Goal: Information Seeking & Learning: Check status

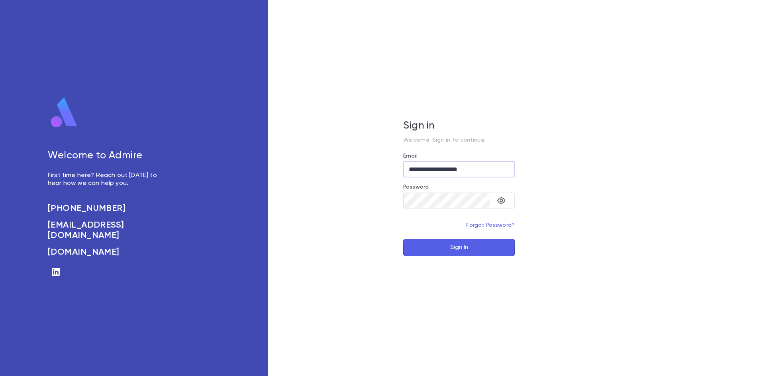
type input "**********"
click at [505, 205] on icon "toggle password visibility" at bounding box center [501, 201] width 10 height 10
click at [464, 247] on button "Sign In" at bounding box center [458, 248] width 111 height 18
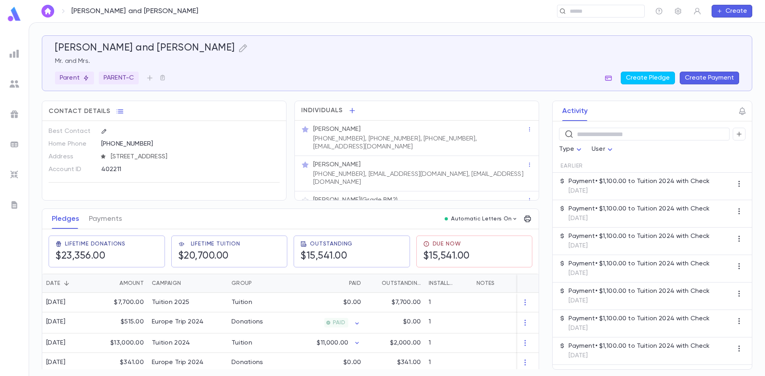
click at [612, 78] on icon "button" at bounding box center [608, 78] width 7 height 5
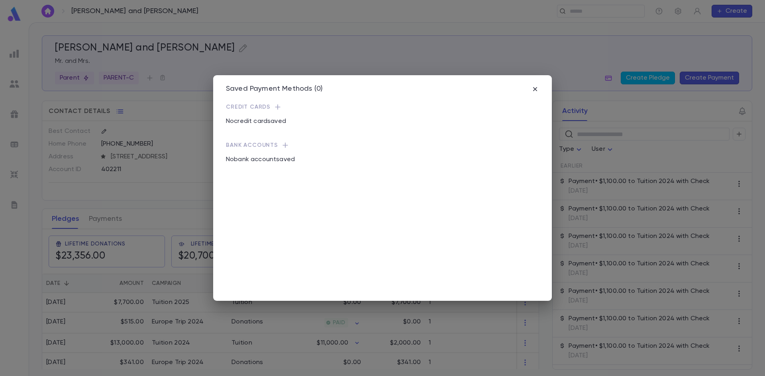
click at [276, 109] on icon "button" at bounding box center [277, 106] width 5 height 5
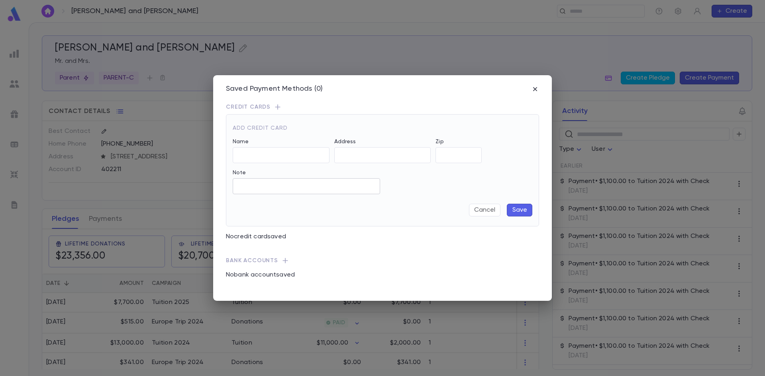
type input "**********"
type input "*****"
click at [517, 211] on button "Save" at bounding box center [519, 210] width 25 height 13
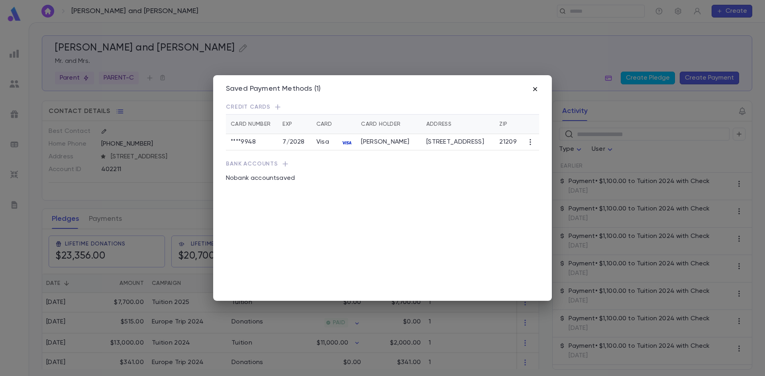
click at [533, 88] on icon "button" at bounding box center [535, 89] width 4 height 4
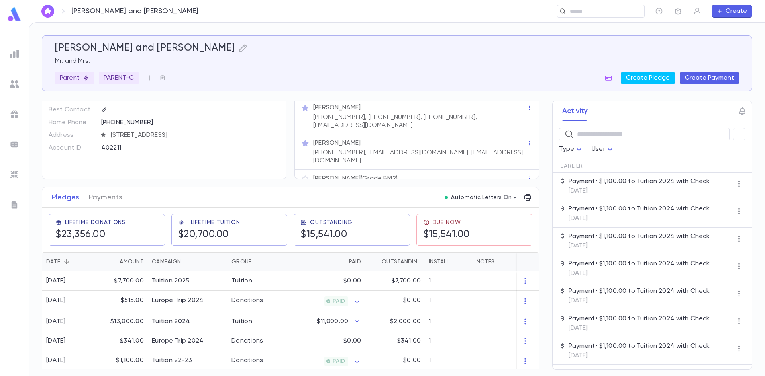
scroll to position [40, 0]
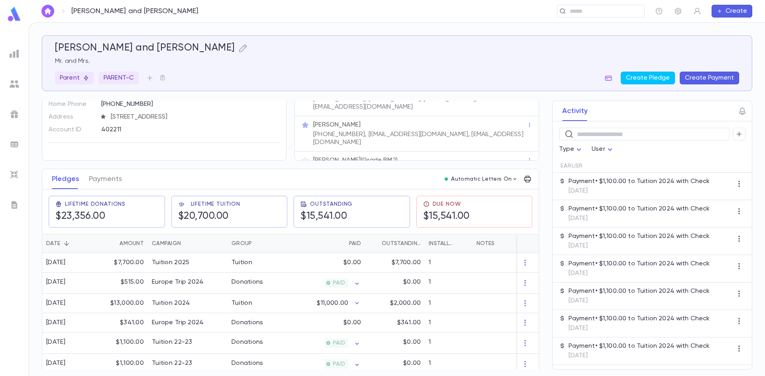
click at [13, 14] on img at bounding box center [14, 14] width 16 height 16
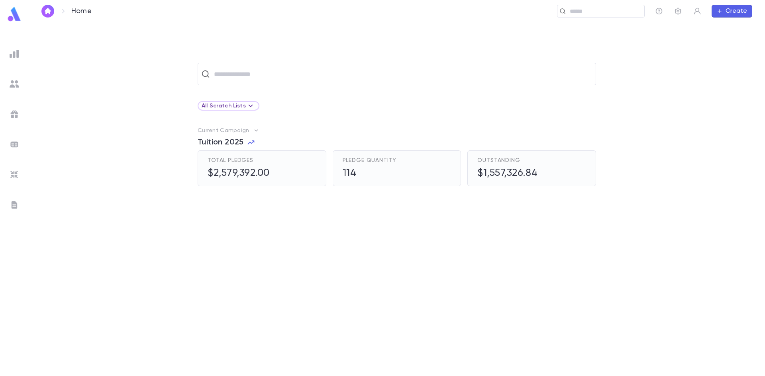
click at [253, 131] on icon "button" at bounding box center [256, 131] width 8 height 8
click at [240, 143] on div at bounding box center [382, 188] width 765 height 376
click at [239, 145] on div "Total Pledges $2,579,392.00" at bounding box center [258, 165] width 135 height 42
click at [16, 79] on img at bounding box center [15, 84] width 10 height 10
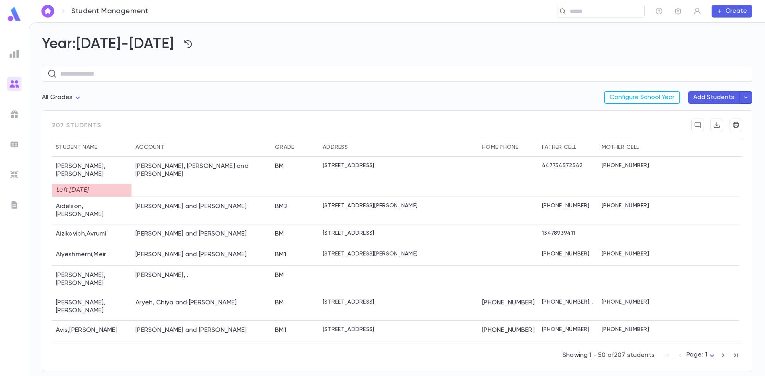
click at [10, 112] on img at bounding box center [15, 115] width 10 height 10
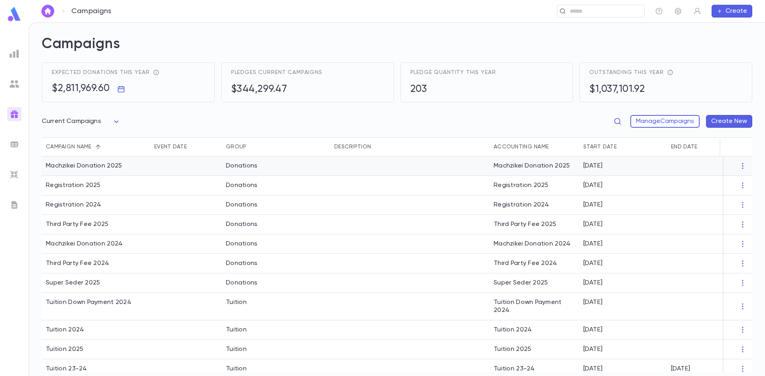
click at [103, 167] on div "Machzikei Donation 2025" at bounding box center [84, 166] width 76 height 8
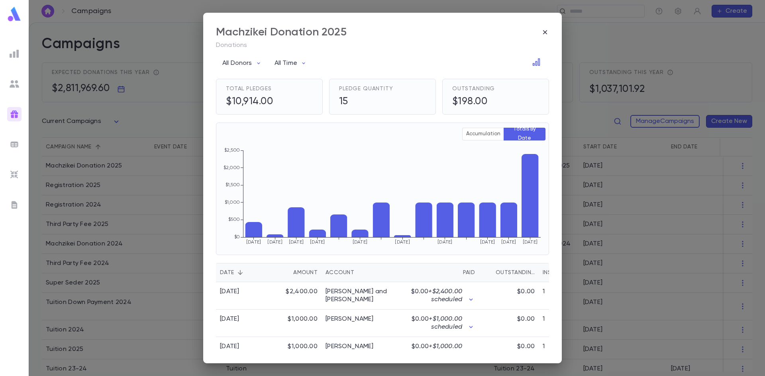
click at [348, 275] on div "Account" at bounding box center [339, 272] width 29 height 19
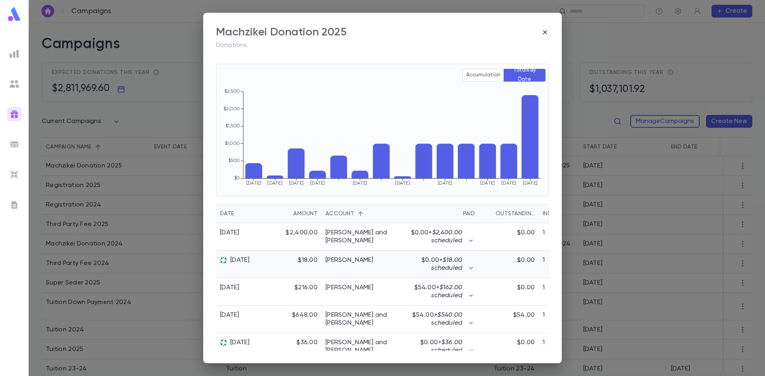
scroll to position [119, 0]
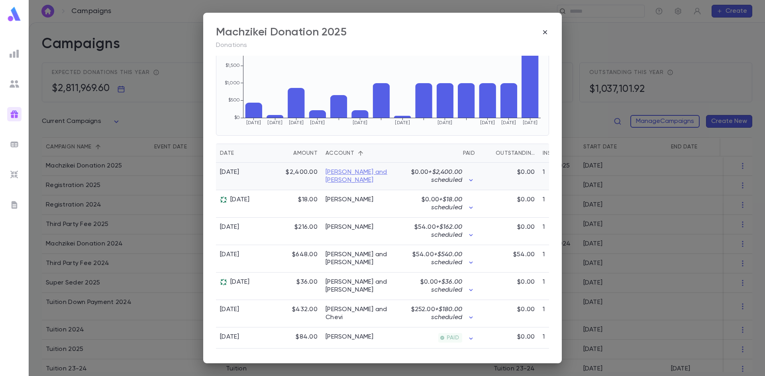
click at [361, 178] on link "Baum, Eli and Malka Hadassah" at bounding box center [361, 176] width 72 height 16
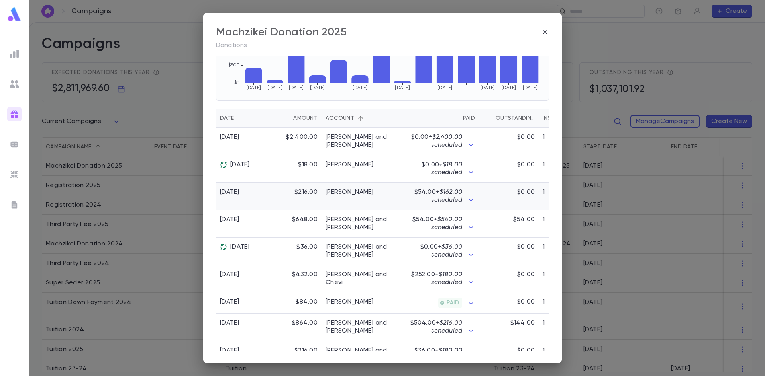
scroll to position [199, 0]
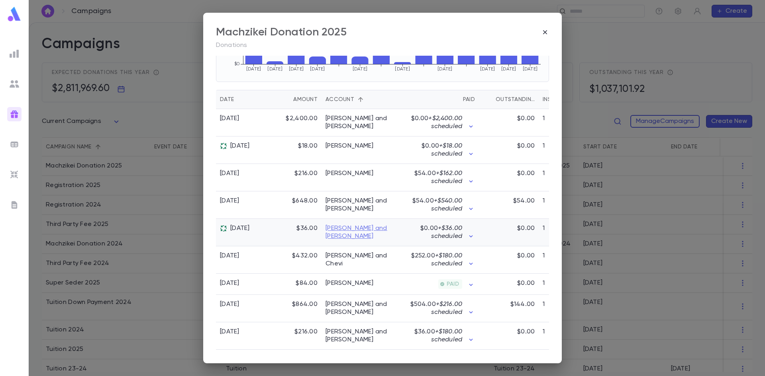
drag, startPoint x: 392, startPoint y: 226, endPoint x: 386, endPoint y: 226, distance: 5.6
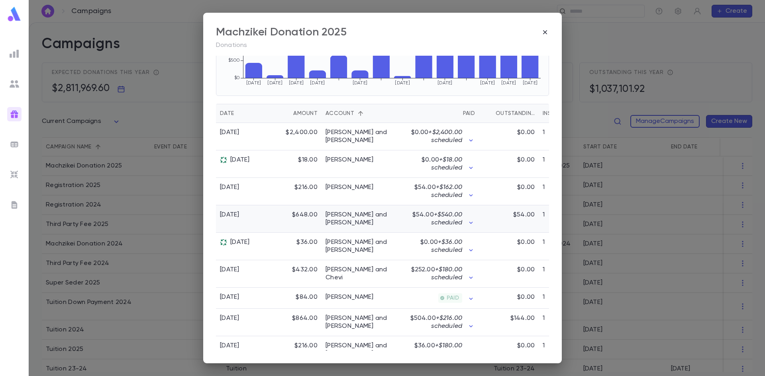
drag, startPoint x: 386, startPoint y: 226, endPoint x: 646, endPoint y: 246, distance: 260.5
click at [646, 246] on div "Machzikei Donation 2025 Donations All Donors All Time Total Pledges $10,914.00 …" at bounding box center [382, 188] width 765 height 376
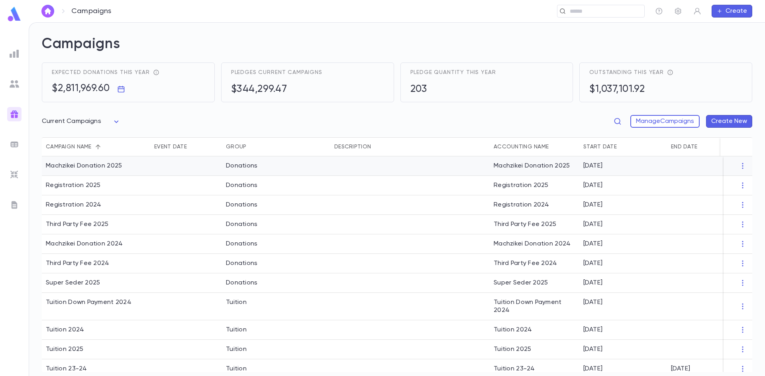
click at [78, 168] on div "Machzikei Donation 2025" at bounding box center [84, 166] width 76 height 8
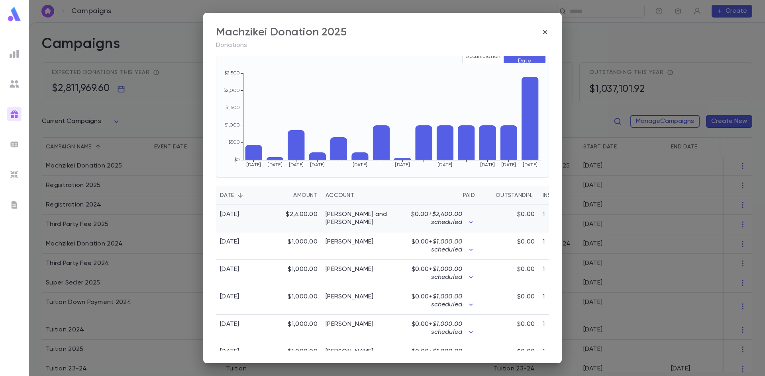
scroll to position [80, 0]
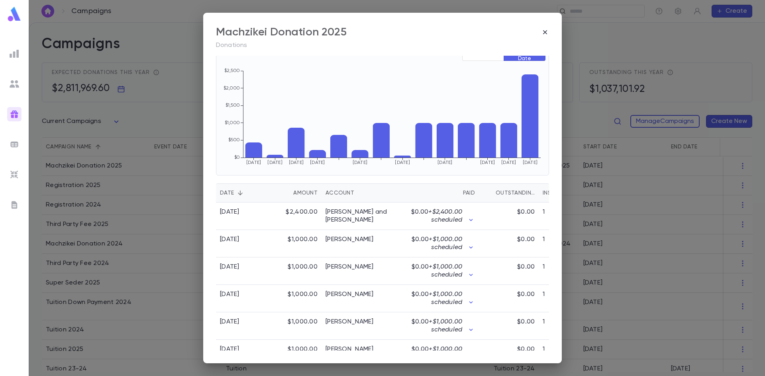
click at [342, 192] on div "Account" at bounding box center [339, 193] width 29 height 19
click at [464, 219] on div "$0.00 + $2,400.00 scheduled" at bounding box center [440, 216] width 70 height 16
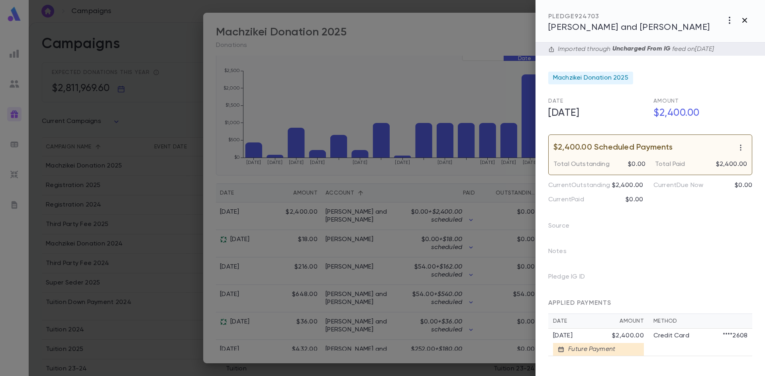
click at [742, 20] on icon "button" at bounding box center [744, 21] width 10 height 10
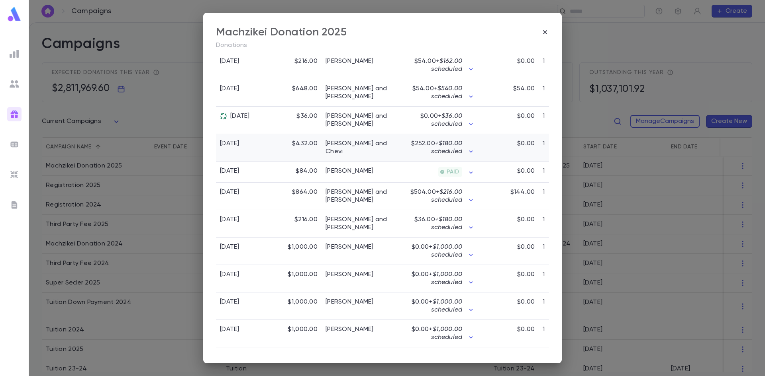
scroll to position [340, 0]
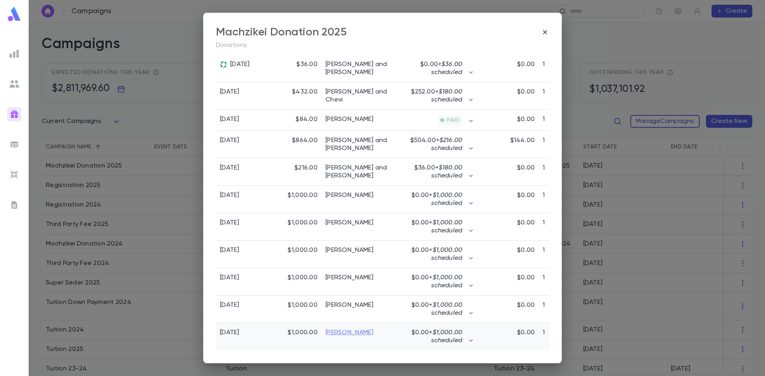
click at [342, 330] on link "Mintz, Meyer" at bounding box center [349, 333] width 48 height 8
click at [367, 165] on link "Kohn, Yitzy and Chani" at bounding box center [361, 172] width 72 height 16
drag, startPoint x: 417, startPoint y: 346, endPoint x: 539, endPoint y: 346, distance: 122.6
click at [539, 346] on div "9/15/2025 $1,000.00 Mintz, Meyer $0.00 + $1,000.00 scheduled $0.00 1" at bounding box center [451, 336] width 470 height 27
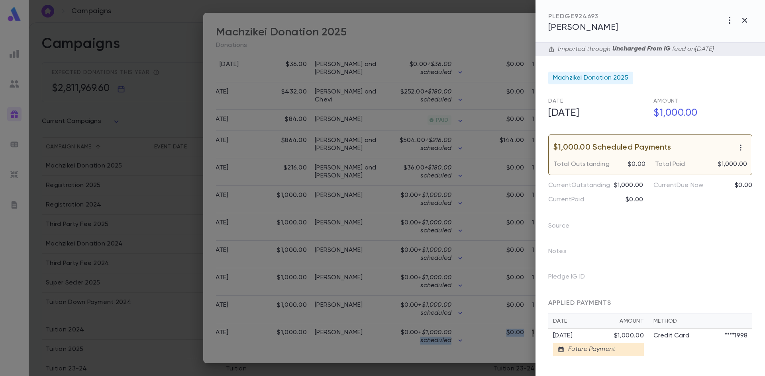
click at [290, 260] on div at bounding box center [382, 188] width 765 height 376
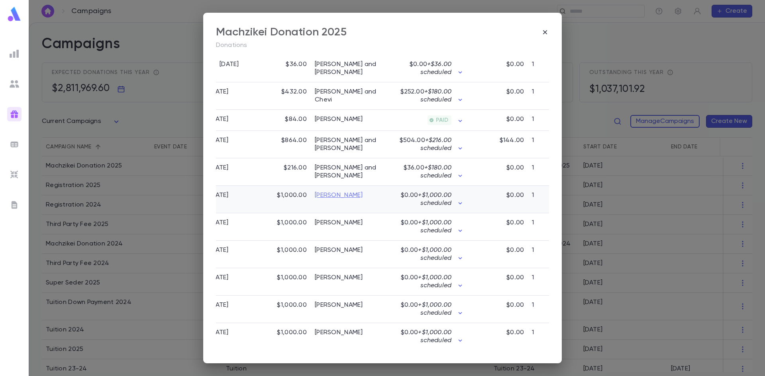
click at [323, 194] on link "Mintz, Meyer" at bounding box center [339, 196] width 48 height 8
click at [541, 32] on icon "button" at bounding box center [545, 32] width 8 height 8
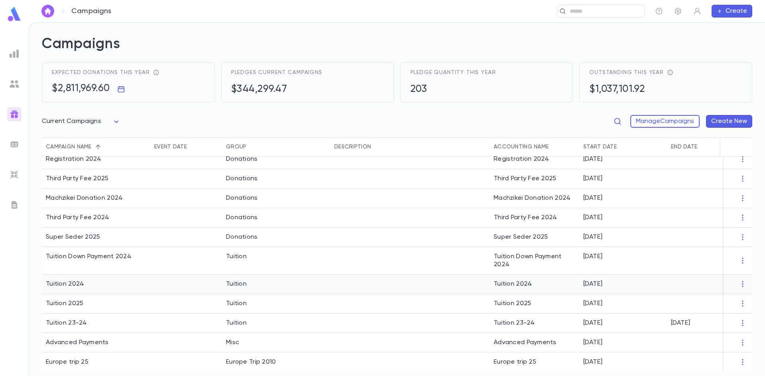
scroll to position [0, 0]
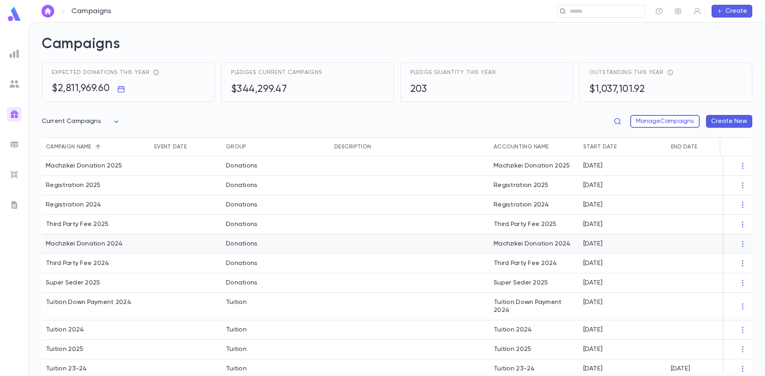
click at [106, 250] on div "Machzikei Donation 2024" at bounding box center [96, 245] width 108 height 20
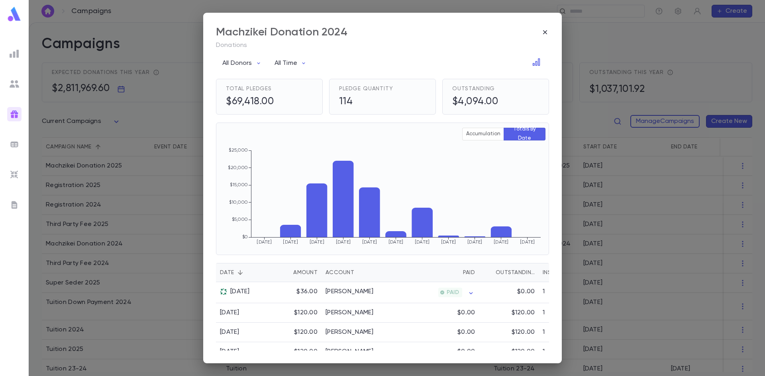
click at [341, 271] on div "Account" at bounding box center [339, 272] width 29 height 19
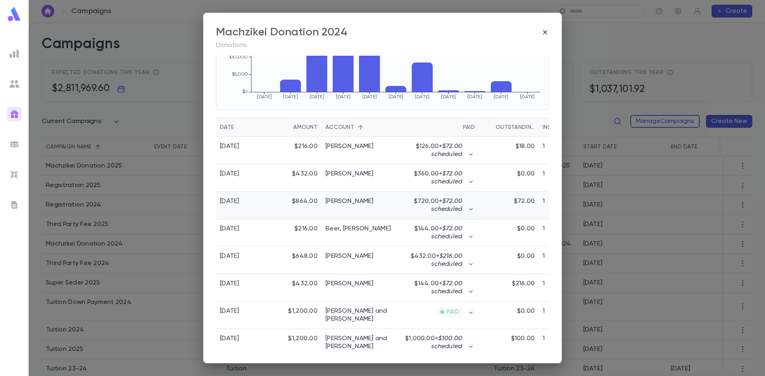
scroll to position [159, 0]
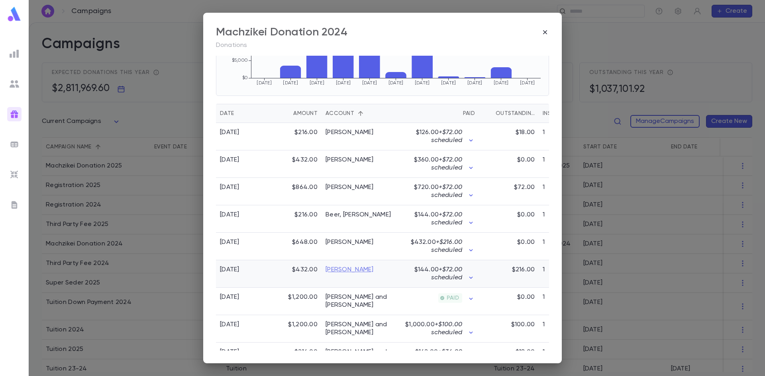
click at [374, 271] on link "Berman, Menachem" at bounding box center [349, 270] width 48 height 8
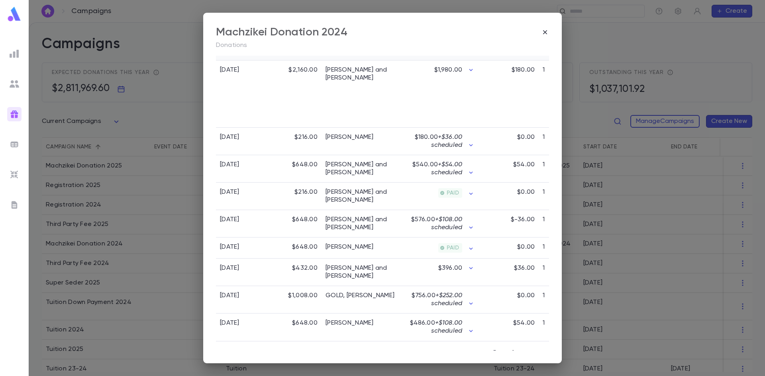
scroll to position [676, 0]
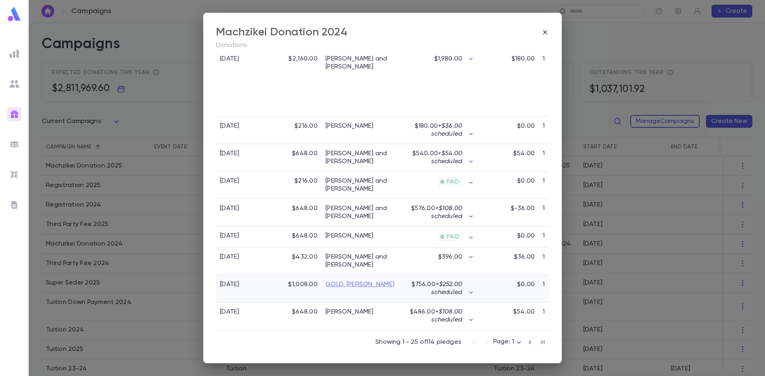
click at [352, 281] on link "GOLD, MOISHE" at bounding box center [359, 285] width 69 height 8
click at [527, 344] on icon "button" at bounding box center [529, 343] width 9 height 10
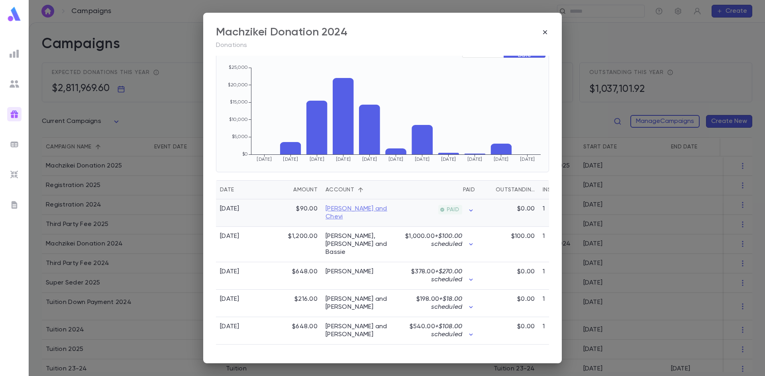
scroll to position [176, 0]
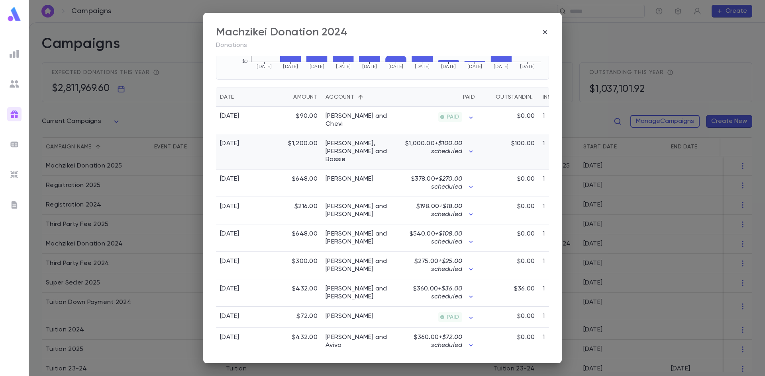
click at [436, 148] on span "+ $100.00 scheduled" at bounding box center [446, 148] width 31 height 14
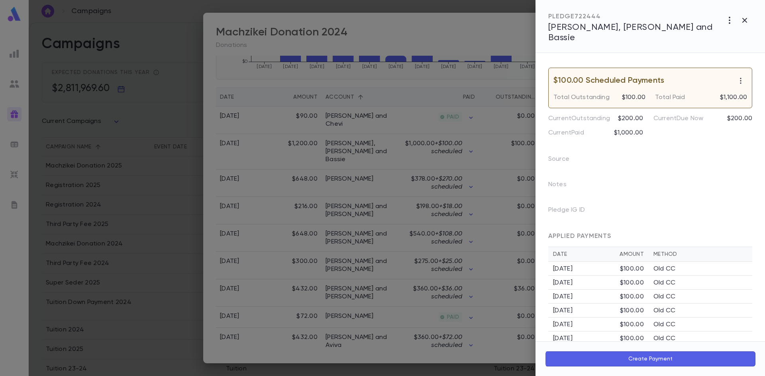
scroll to position [154, 0]
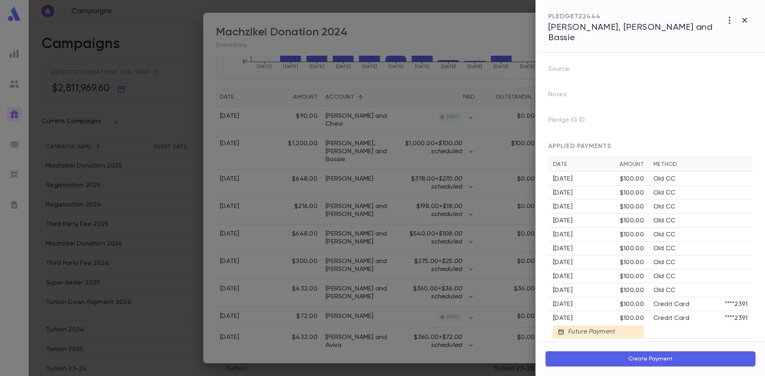
click at [301, 138] on div at bounding box center [382, 188] width 765 height 376
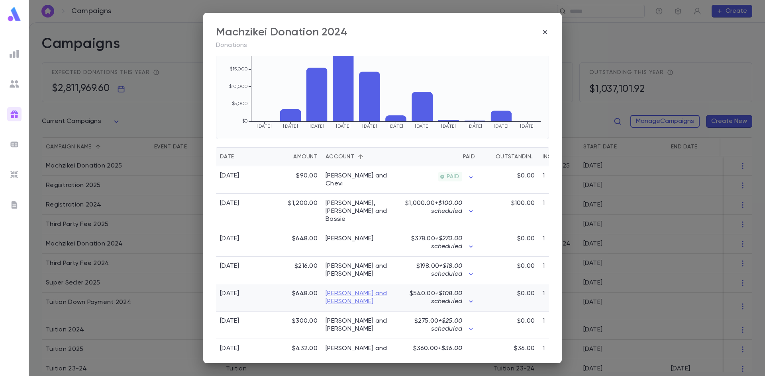
scroll to position [199, 0]
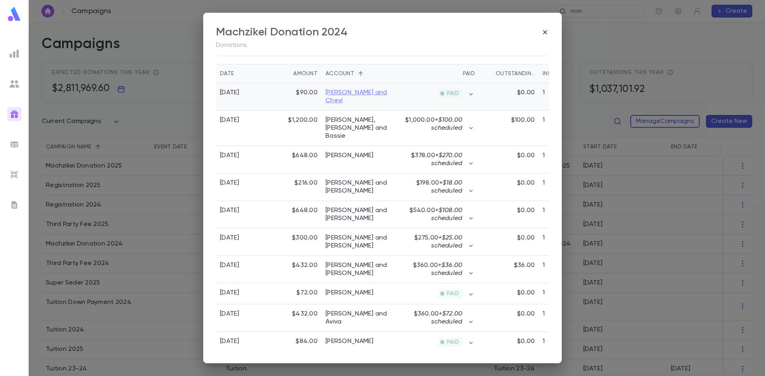
click at [349, 93] on link "Goldfeder, Arye and Chevi" at bounding box center [361, 97] width 72 height 16
click at [354, 152] on link "Goldman, Dovi" at bounding box center [349, 156] width 48 height 8
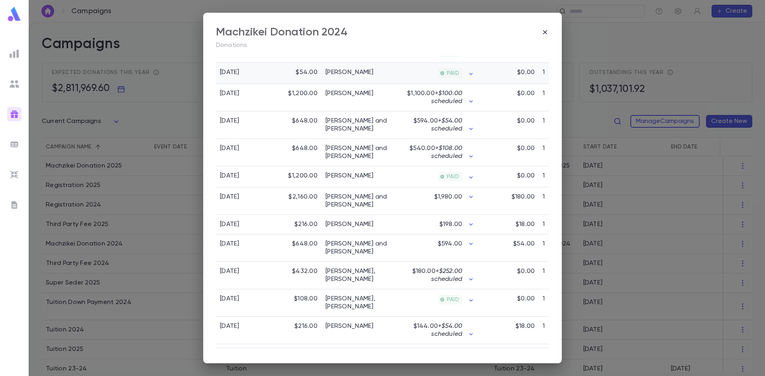
scroll to position [557, 0]
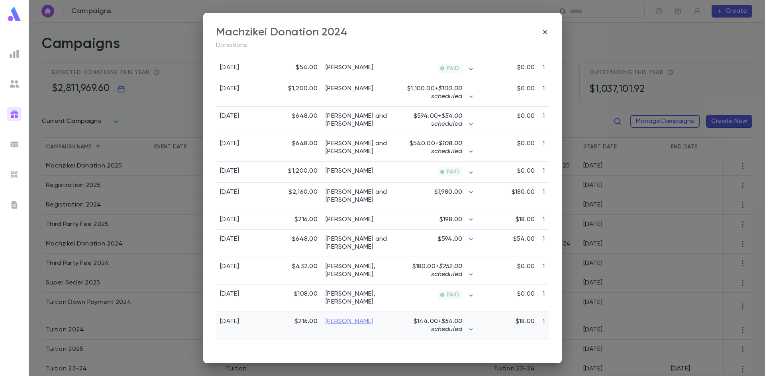
click at [340, 318] on link "Katzenstein, Aaron" at bounding box center [349, 322] width 48 height 8
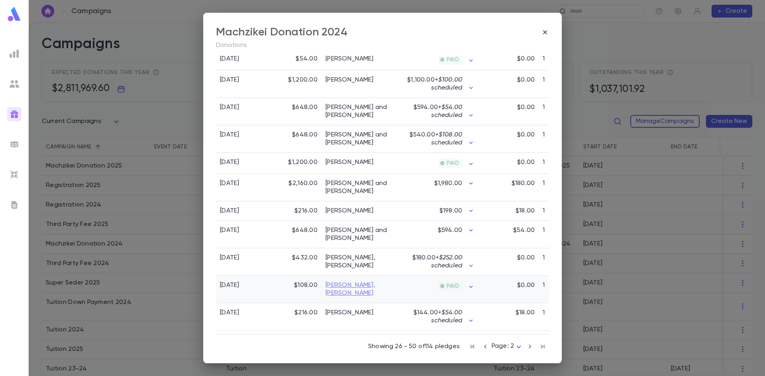
scroll to position [574, 0]
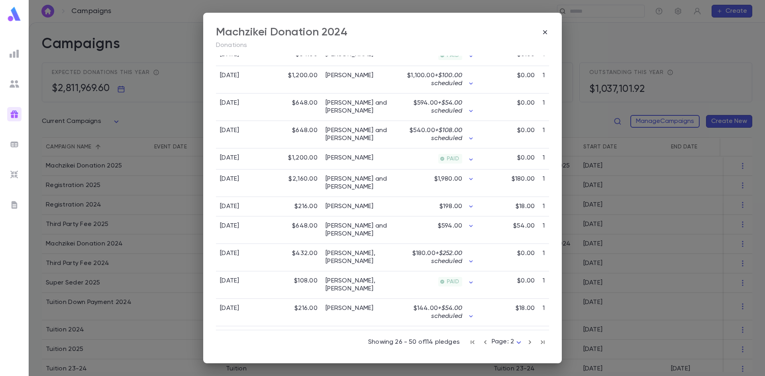
click at [525, 342] on icon "button" at bounding box center [529, 343] width 9 height 10
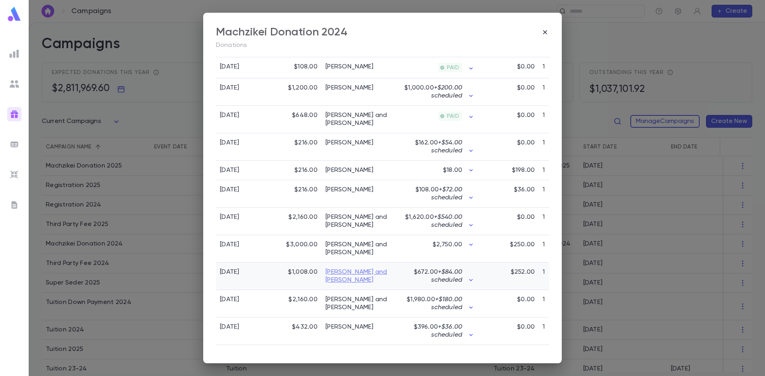
scroll to position [454, 0]
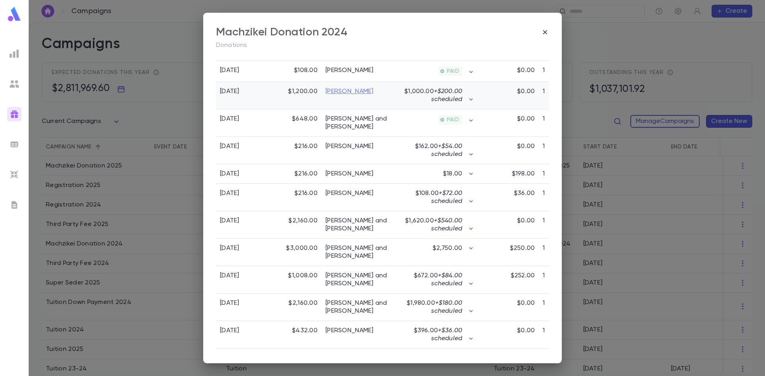
click at [348, 88] on link "Markowitz, Eli" at bounding box center [349, 92] width 48 height 8
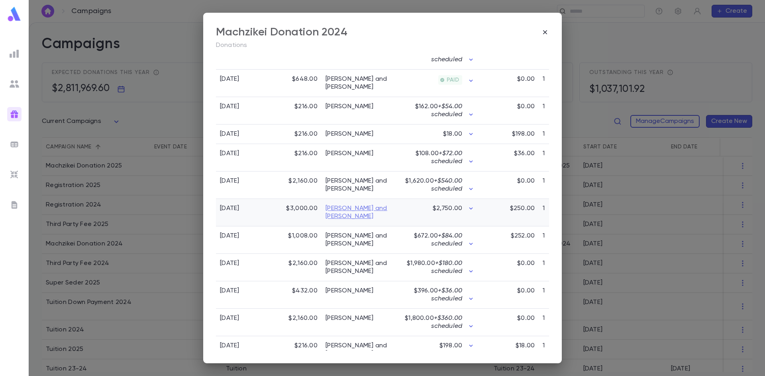
click at [346, 221] on link "Moerman, Refoel and Chavi" at bounding box center [361, 213] width 72 height 16
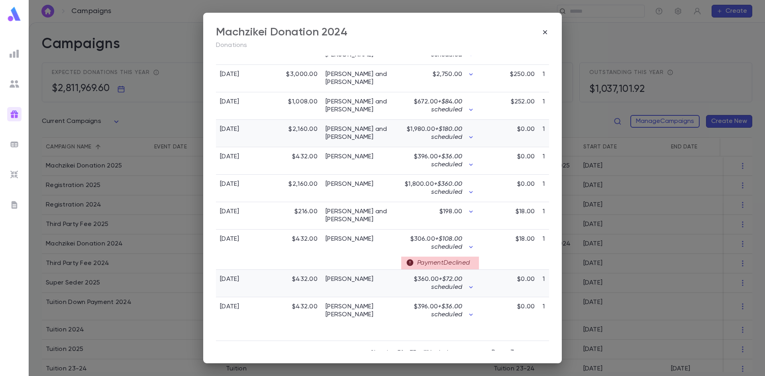
scroll to position [642, 0]
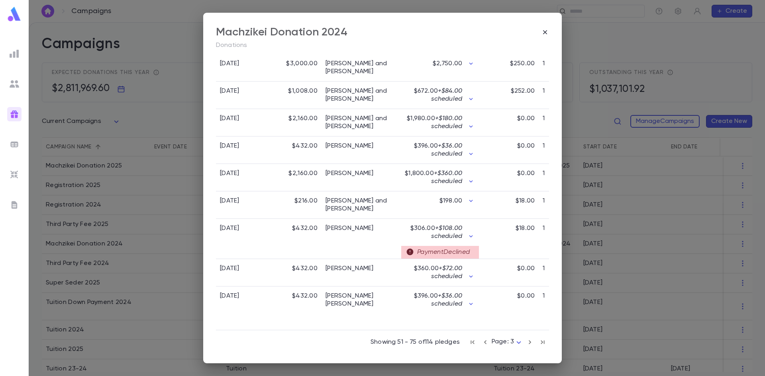
click at [529, 342] on icon "button" at bounding box center [529, 343] width 9 height 10
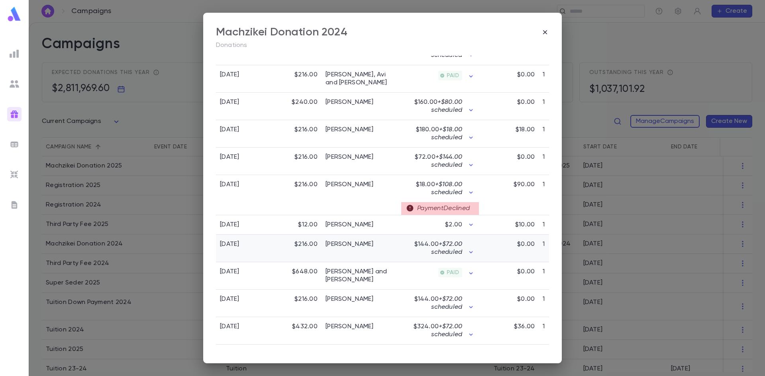
scroll to position [524, 0]
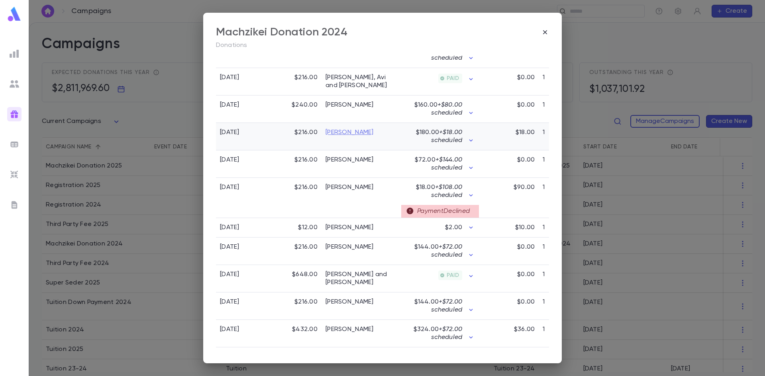
click at [354, 129] on link "Simons, Nesanel" at bounding box center [349, 133] width 48 height 8
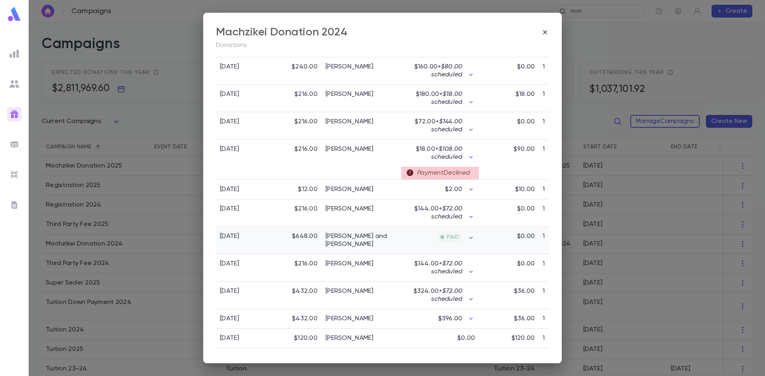
scroll to position [604, 0]
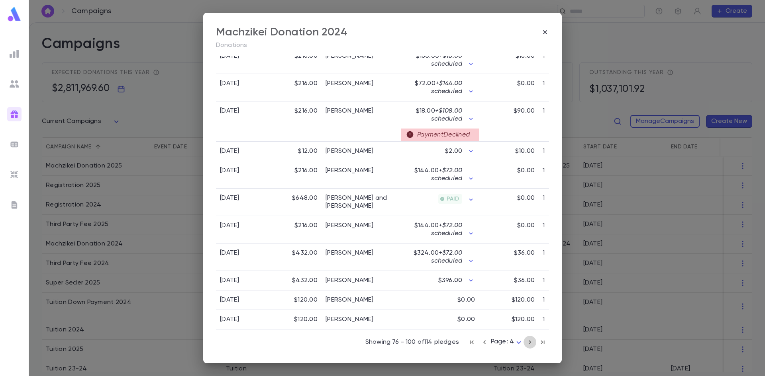
click at [525, 342] on icon "button" at bounding box center [529, 343] width 9 height 10
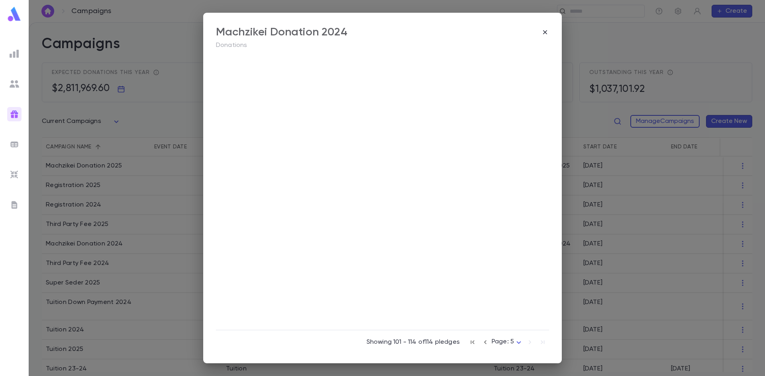
scroll to position [308, 0]
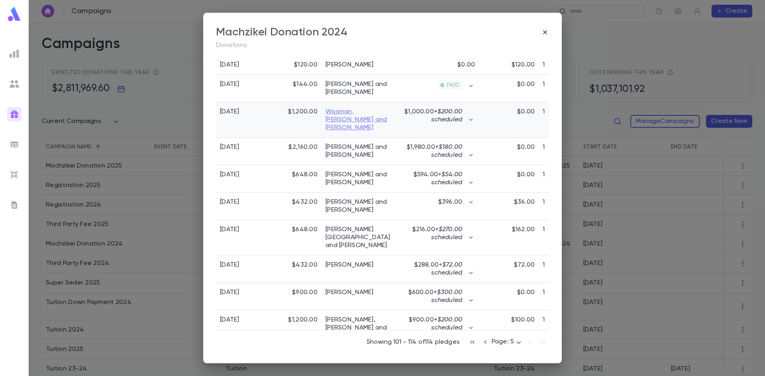
click at [341, 113] on link "Waxman, Fivesh and Joanne" at bounding box center [361, 120] width 72 height 24
click at [481, 344] on icon "button" at bounding box center [485, 343] width 9 height 10
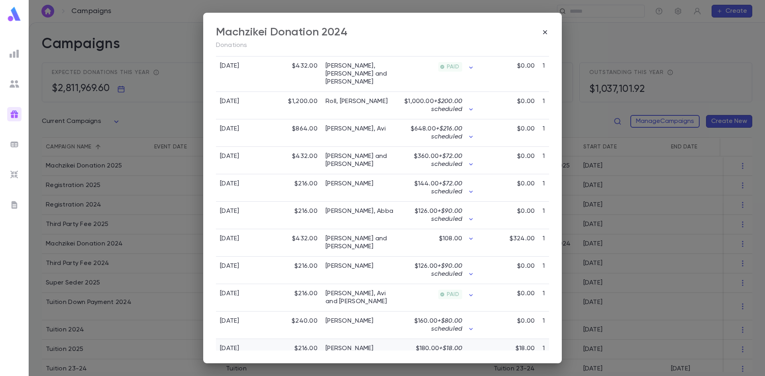
click at [480, 344] on div "$18.00" at bounding box center [509, 352] width 60 height 27
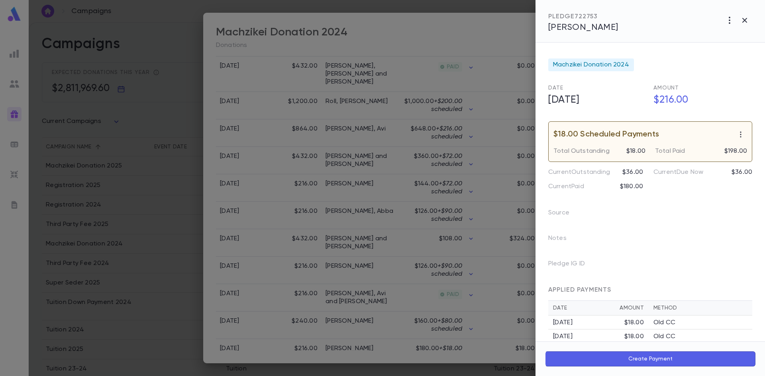
click at [745, 18] on icon "button" at bounding box center [744, 21] width 10 height 10
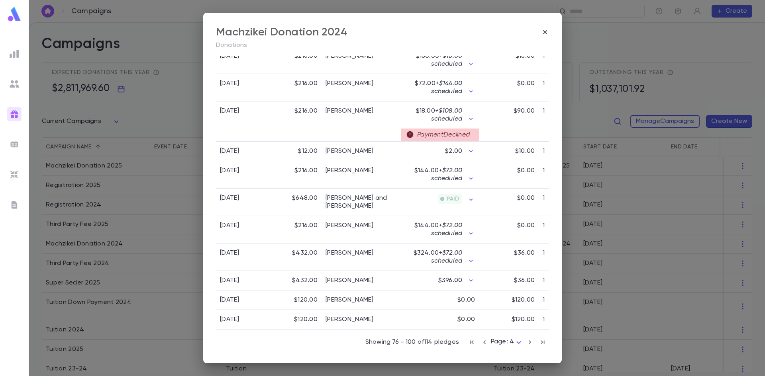
scroll to position [604, 0]
click at [483, 342] on icon "button" at bounding box center [484, 342] width 2 height 4
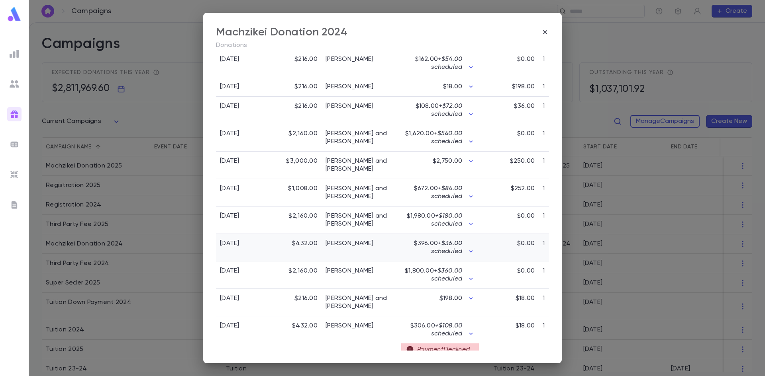
scroll to position [642, 0]
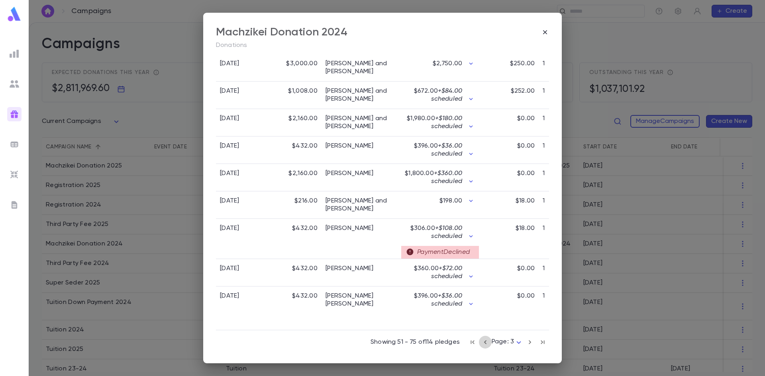
click at [482, 343] on icon "button" at bounding box center [485, 343] width 9 height 10
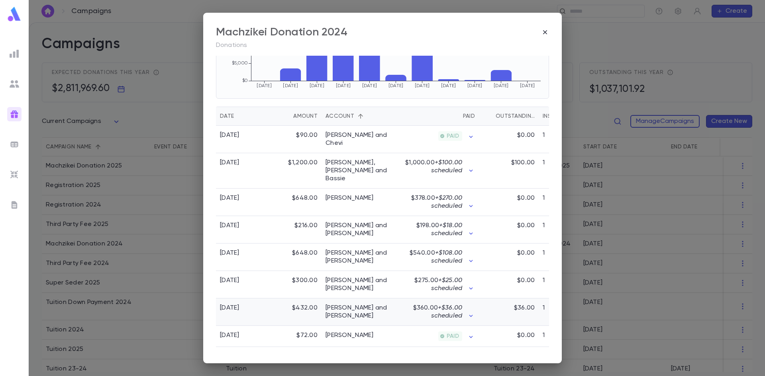
scroll to position [136, 0]
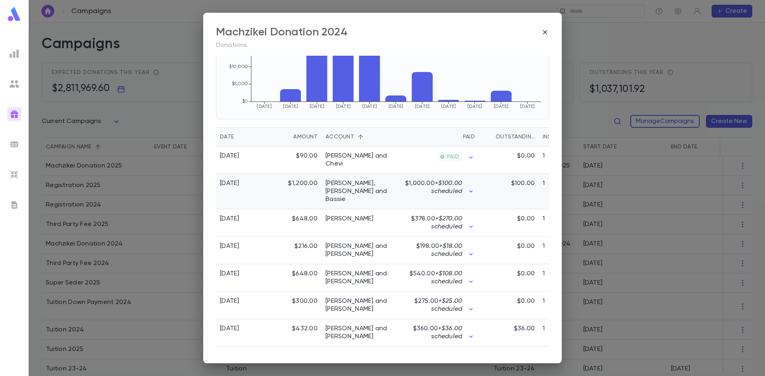
click at [449, 188] on span "+ $100.00 scheduled" at bounding box center [446, 187] width 31 height 14
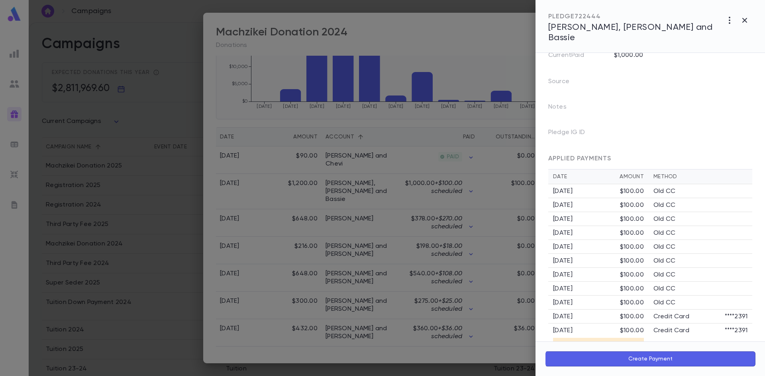
scroll to position [154, 0]
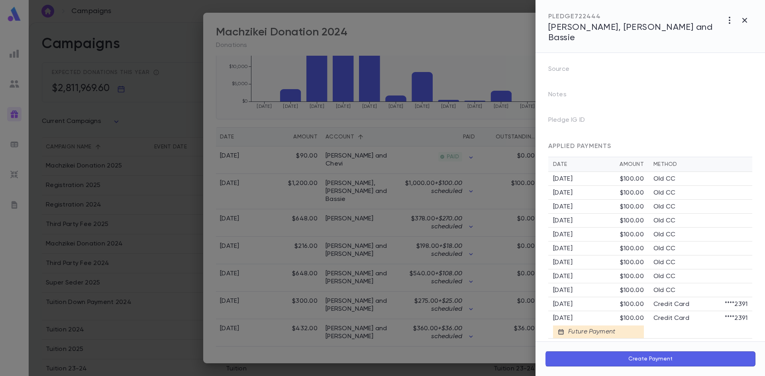
click at [419, 193] on div at bounding box center [382, 188] width 765 height 376
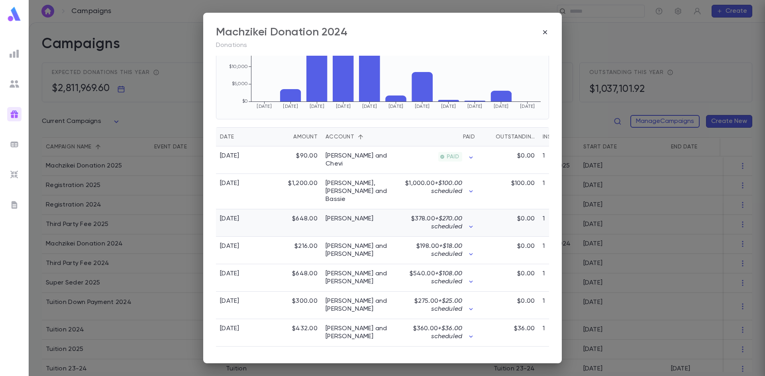
scroll to position [0, 0]
click at [359, 215] on link "Goldman, Dovi" at bounding box center [349, 219] width 48 height 8
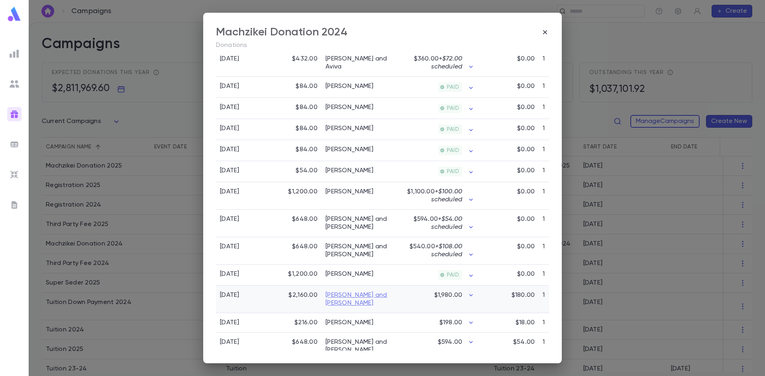
scroll to position [574, 0]
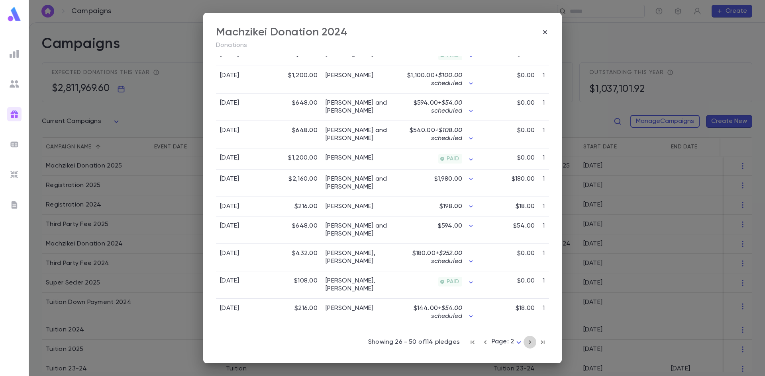
click at [525, 342] on icon "button" at bounding box center [529, 343] width 9 height 10
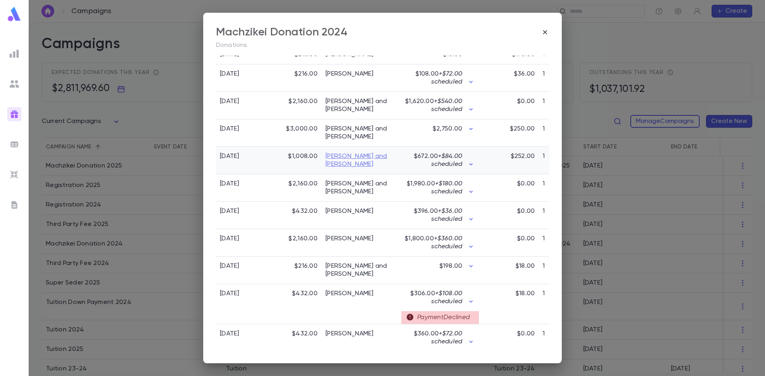
click at [358, 168] on link "Muschel, Chaim Zalman and Esther" at bounding box center [361, 161] width 72 height 16
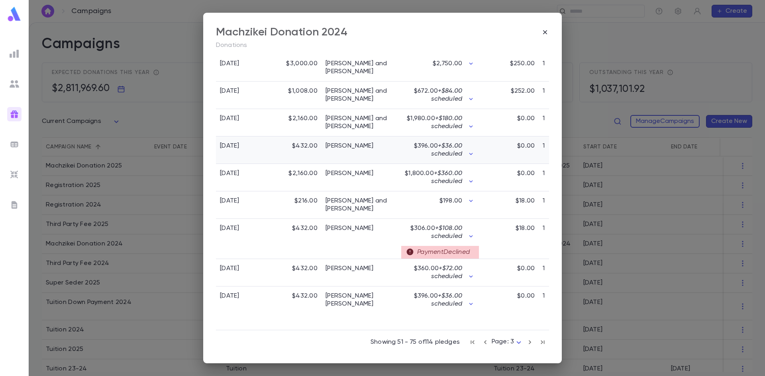
scroll to position [642, 0]
click at [378, 213] on link "Nierenberg, Nachum and Adina" at bounding box center [361, 205] width 72 height 16
click at [528, 342] on icon "button" at bounding box center [529, 342] width 2 height 4
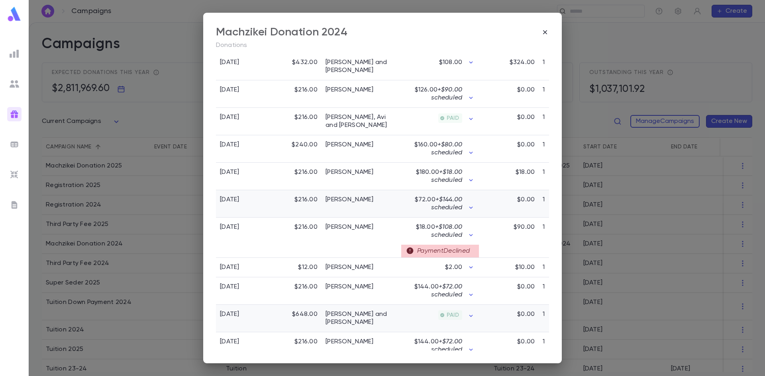
scroll to position [445, 0]
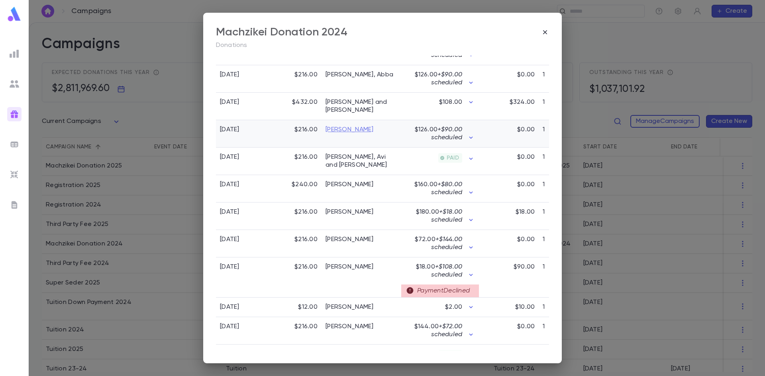
click at [352, 127] on link "[PERSON_NAME]" at bounding box center [349, 130] width 48 height 8
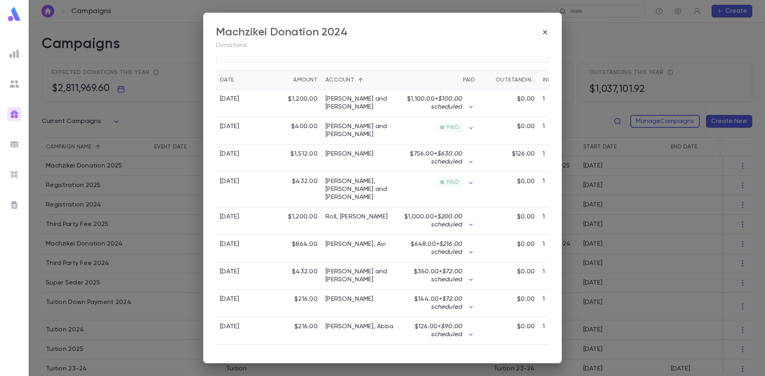
scroll to position [86, 0]
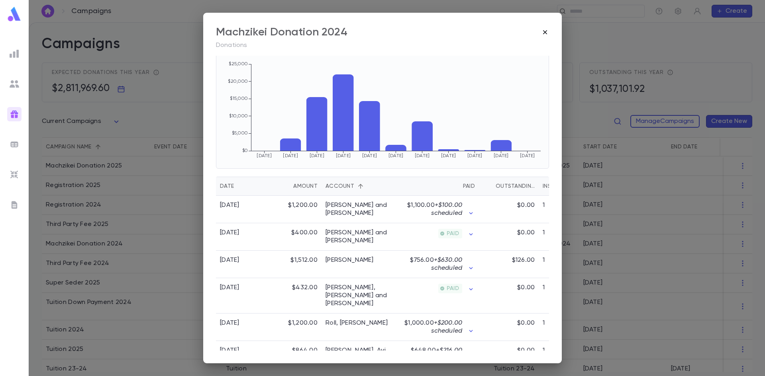
click at [544, 33] on icon "button" at bounding box center [545, 32] width 8 height 8
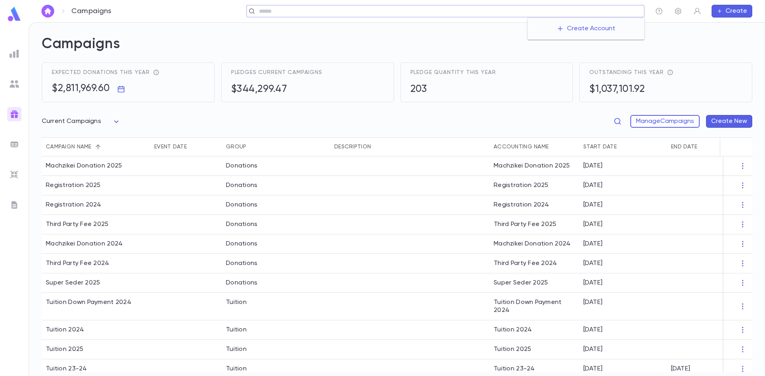
click at [578, 13] on input "text" at bounding box center [448, 12] width 384 height 8
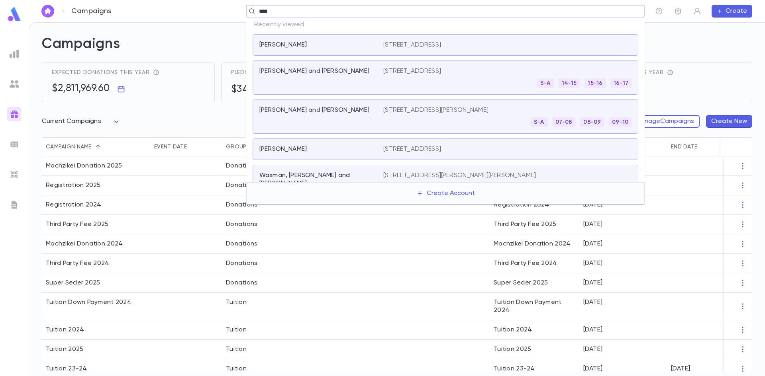
type input "*****"
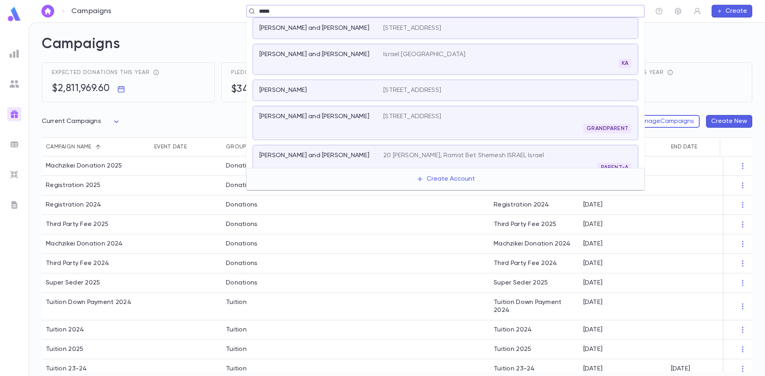
scroll to position [159, 0]
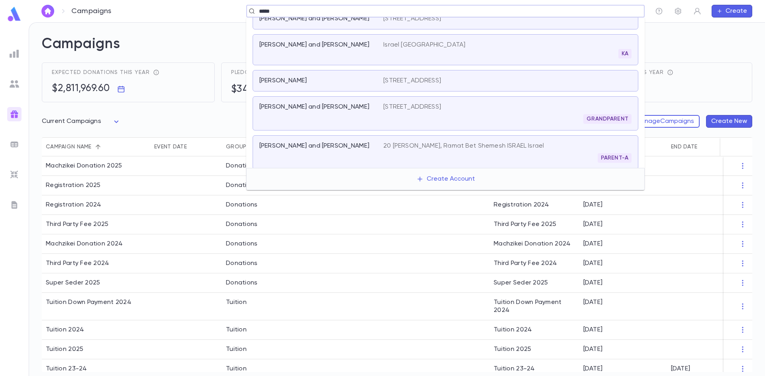
click at [353, 82] on div "Mintz, Meyer" at bounding box center [316, 81] width 114 height 8
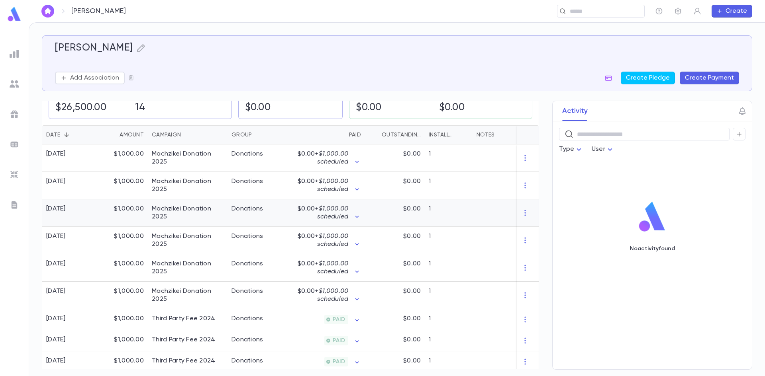
scroll to position [159, 0]
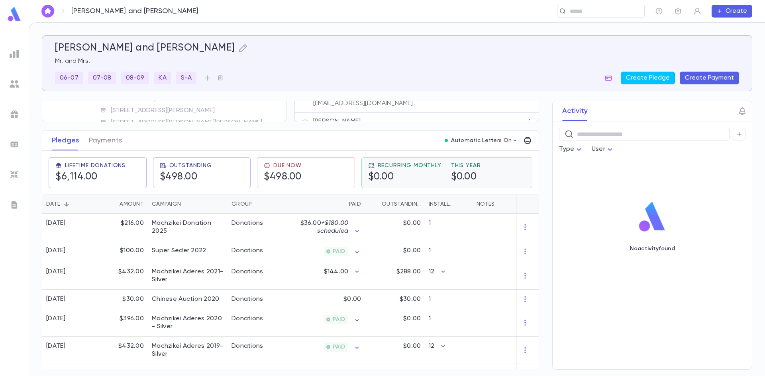
scroll to position [80, 0]
click at [235, 223] on div "Donations" at bounding box center [247, 223] width 32 height 8
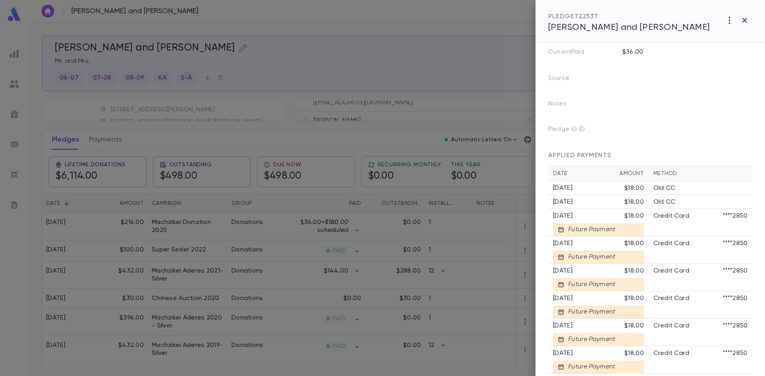
scroll to position [159, 0]
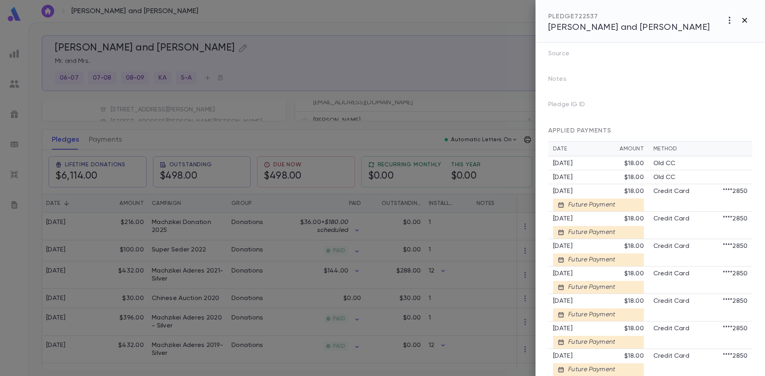
click at [744, 18] on icon "button" at bounding box center [744, 21] width 10 height 10
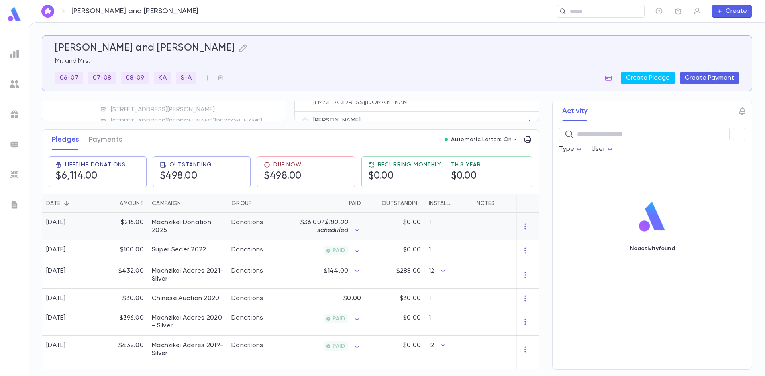
click at [202, 227] on div "Machzikei Donation 2025" at bounding box center [188, 227] width 72 height 16
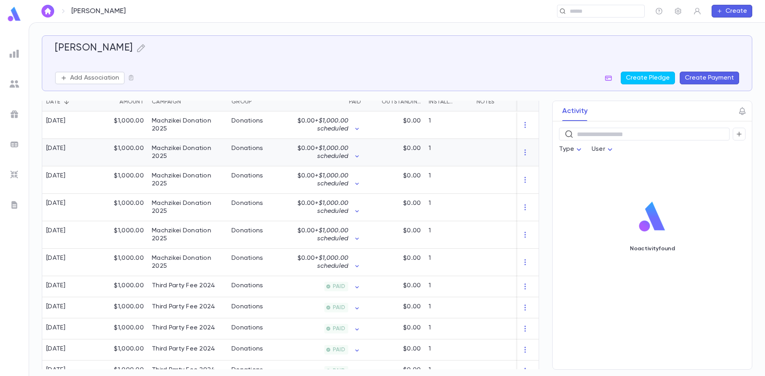
scroll to position [159, 0]
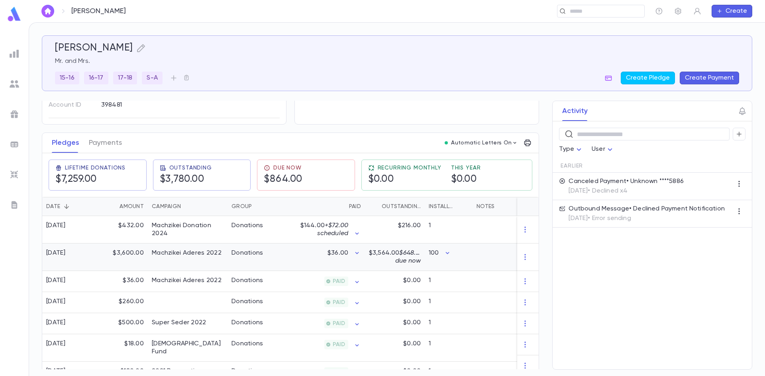
scroll to position [80, 0]
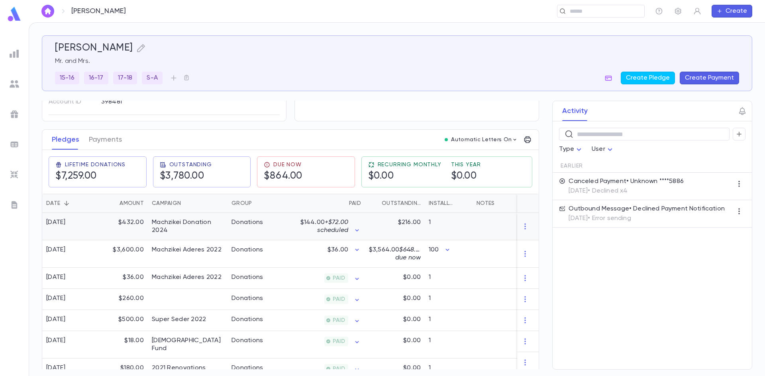
click at [352, 228] on div "$144.00 + $72.00 scheduled" at bounding box center [326, 227] width 70 height 16
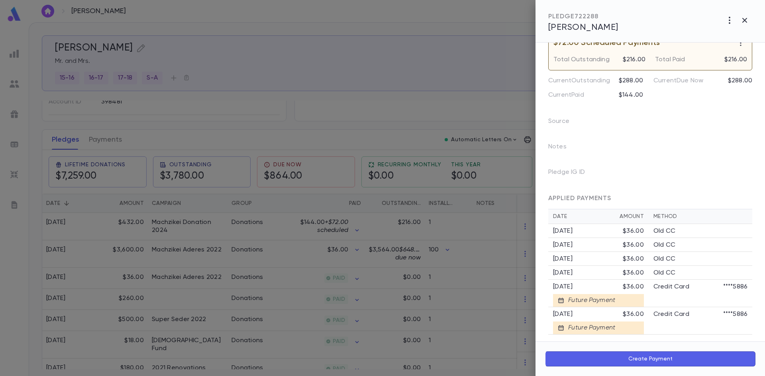
scroll to position [98, 0]
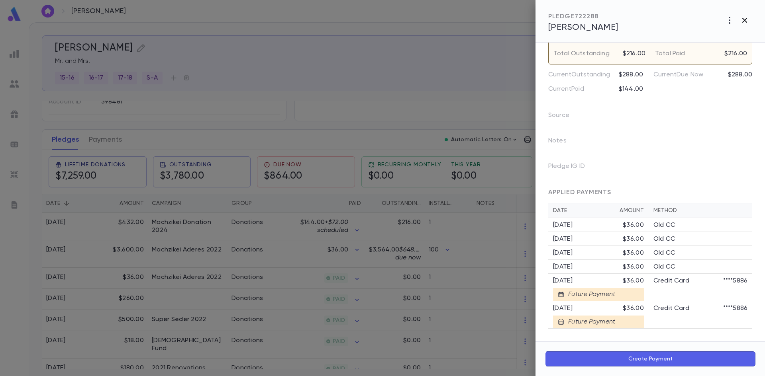
click at [748, 20] on icon "button" at bounding box center [744, 21] width 10 height 10
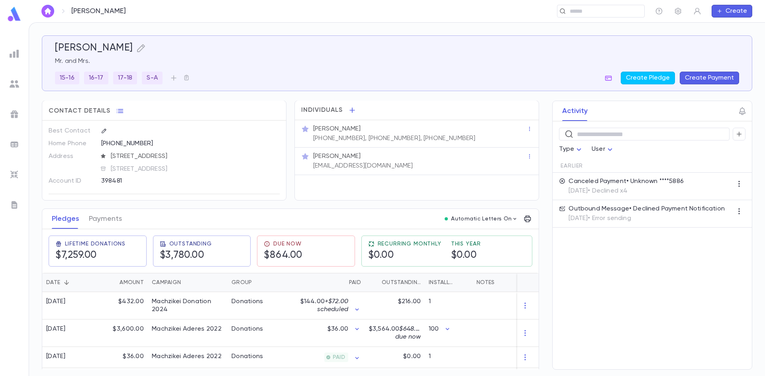
scroll to position [0, 0]
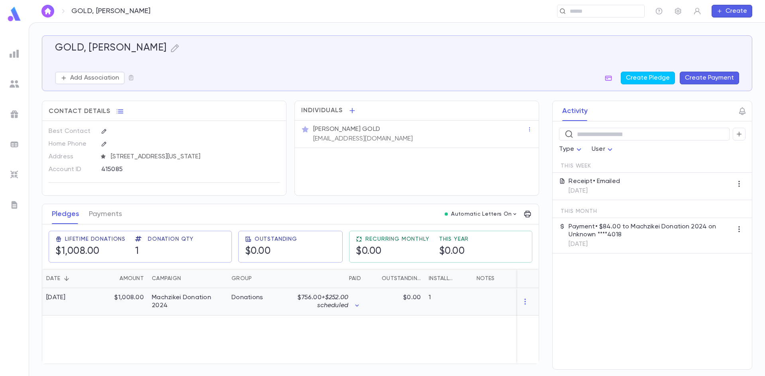
click at [340, 297] on span "+ $252.00 scheduled" at bounding box center [332, 302] width 31 height 14
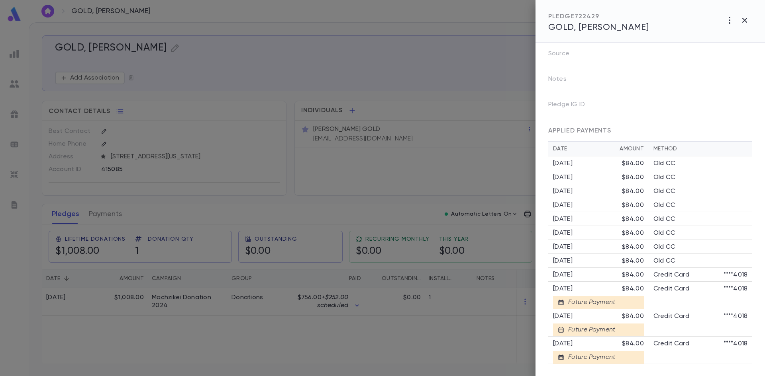
scroll to position [160, 0]
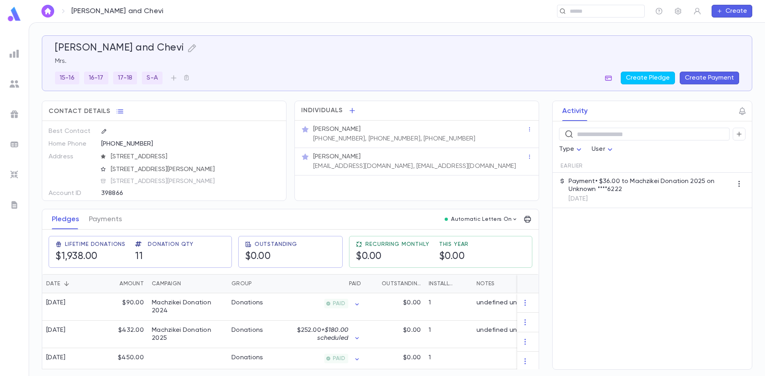
click at [610, 80] on icon "button" at bounding box center [608, 78] width 7 height 5
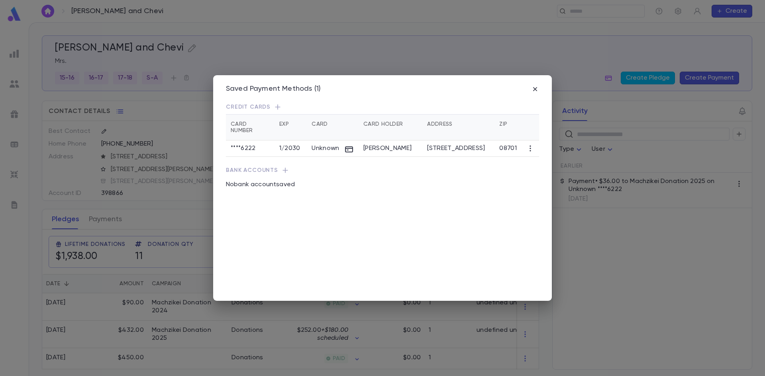
click at [530, 89] on div "Saved Payment Methods (1)" at bounding box center [382, 89] width 313 height 9
click at [534, 90] on icon "button" at bounding box center [535, 89] width 4 height 4
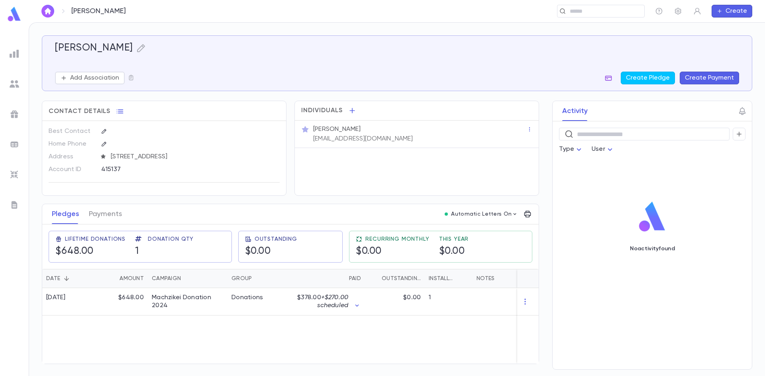
click at [608, 78] on icon "button" at bounding box center [608, 78] width 8 height 8
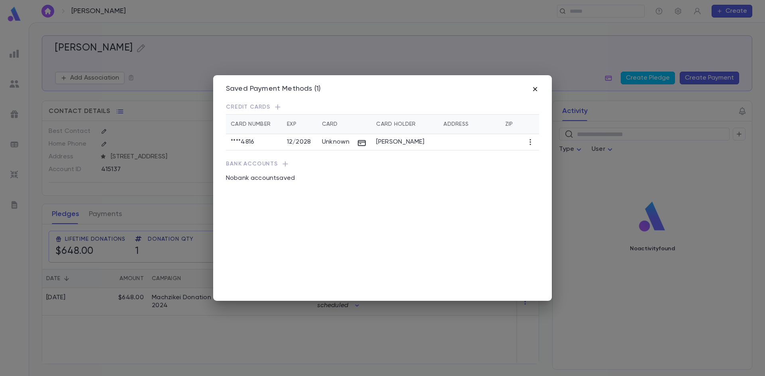
click at [536, 90] on icon "button" at bounding box center [535, 89] width 4 height 4
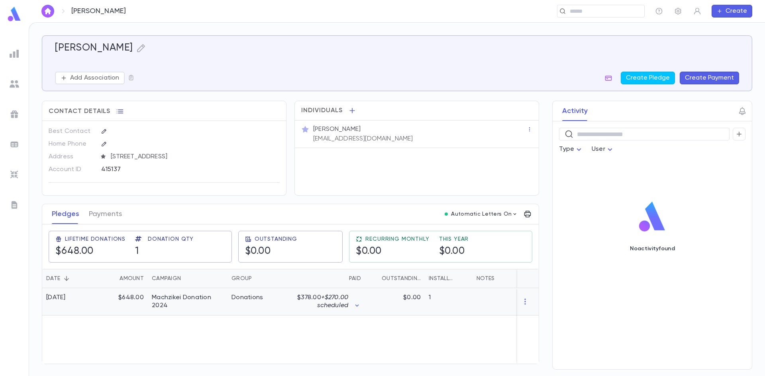
click at [350, 303] on div "$378.00 + $270.00 scheduled" at bounding box center [326, 302] width 70 height 16
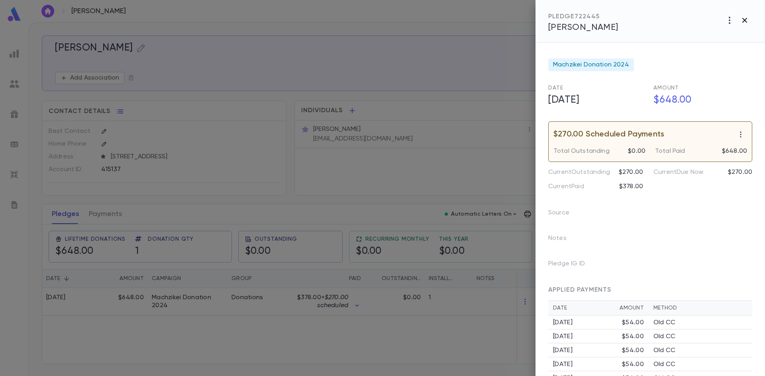
click at [741, 20] on icon "button" at bounding box center [744, 21] width 10 height 10
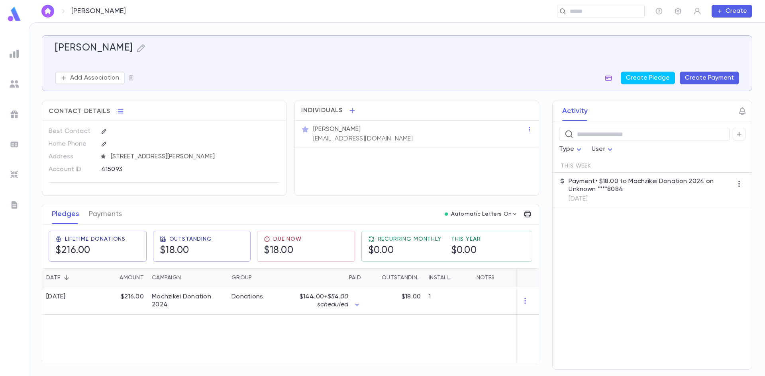
click at [610, 74] on icon "button" at bounding box center [608, 78] width 8 height 8
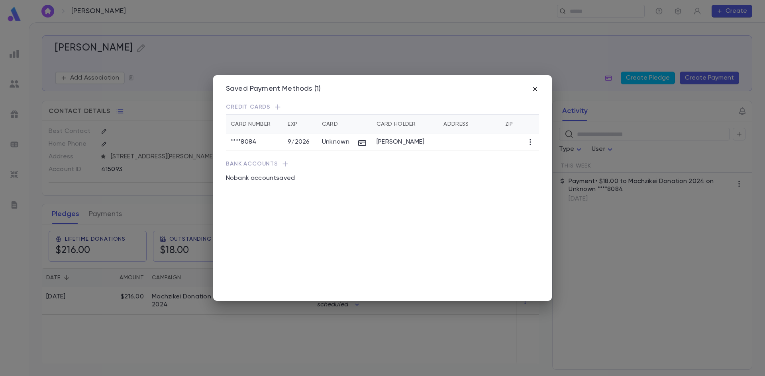
click at [535, 90] on icon "button" at bounding box center [535, 89] width 8 height 8
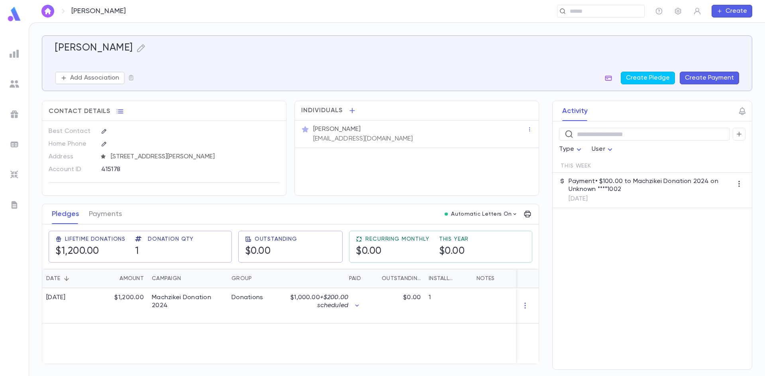
click at [610, 78] on icon "button" at bounding box center [608, 78] width 8 height 8
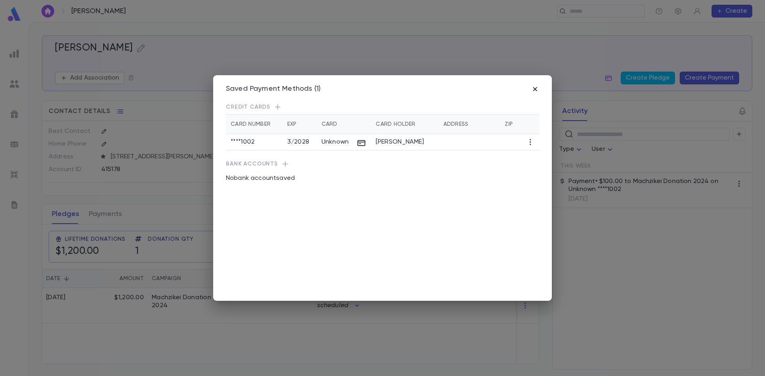
click at [531, 85] on icon "button" at bounding box center [535, 89] width 8 height 8
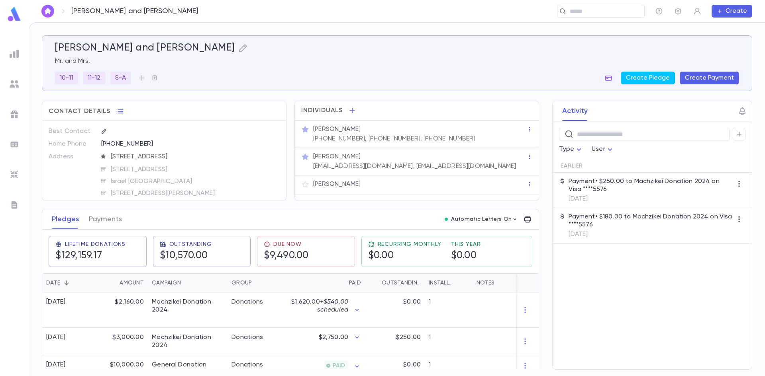
click at [612, 78] on icon "button" at bounding box center [608, 78] width 8 height 8
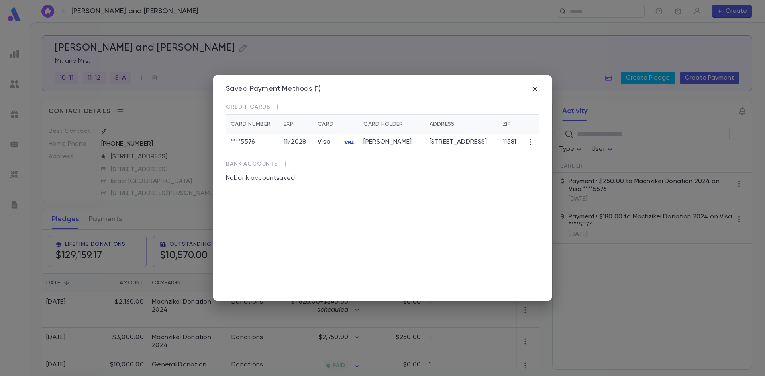
click at [535, 88] on icon "button" at bounding box center [535, 89] width 8 height 8
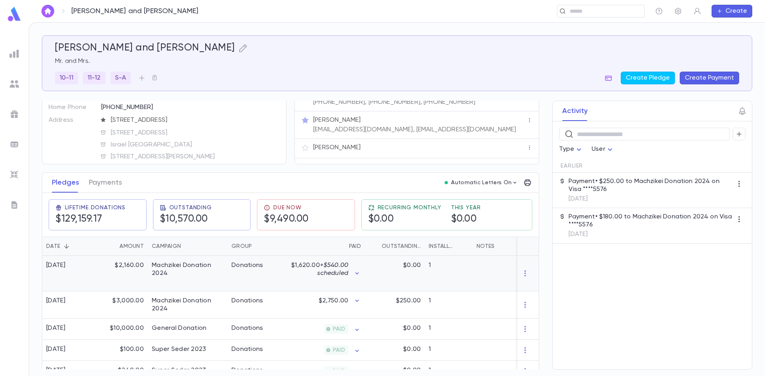
scroll to position [80, 0]
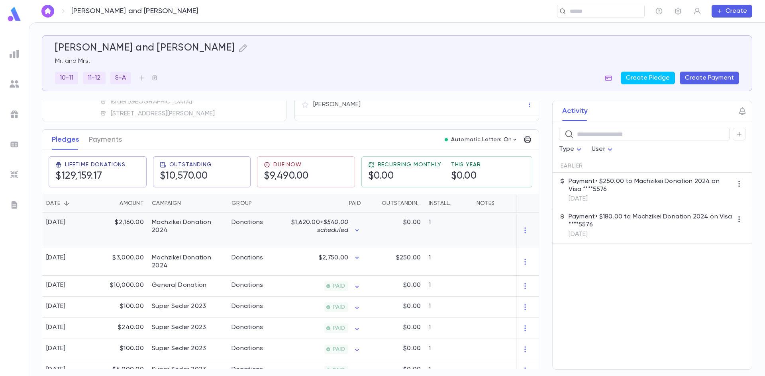
click at [326, 234] on span "+ $540.00 scheduled" at bounding box center [332, 226] width 31 height 14
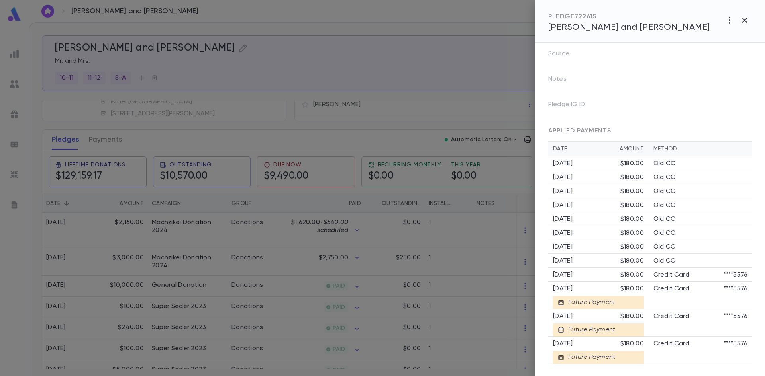
scroll to position [160, 0]
click at [456, 95] on div at bounding box center [382, 188] width 765 height 376
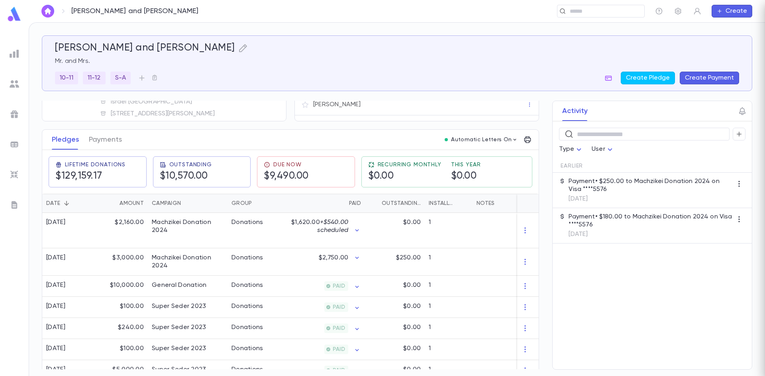
scroll to position [0, 0]
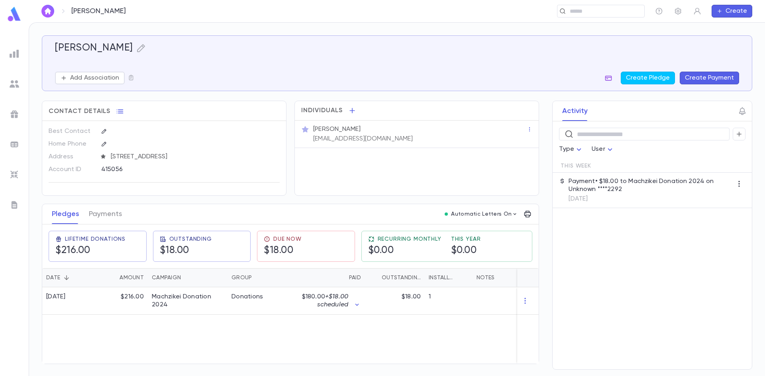
click at [612, 79] on icon "button" at bounding box center [608, 78] width 8 height 8
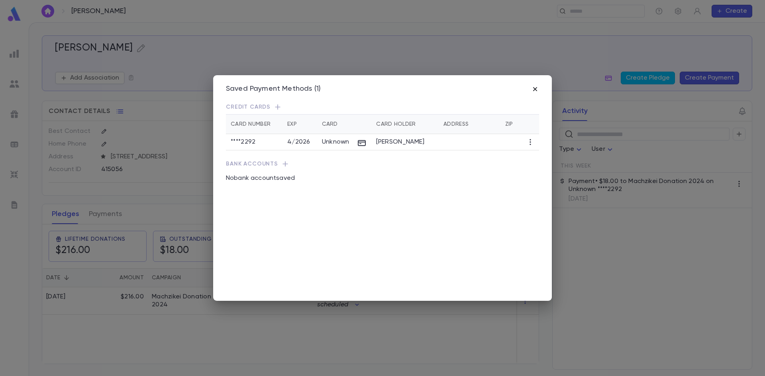
click at [536, 86] on icon "button" at bounding box center [535, 89] width 8 height 8
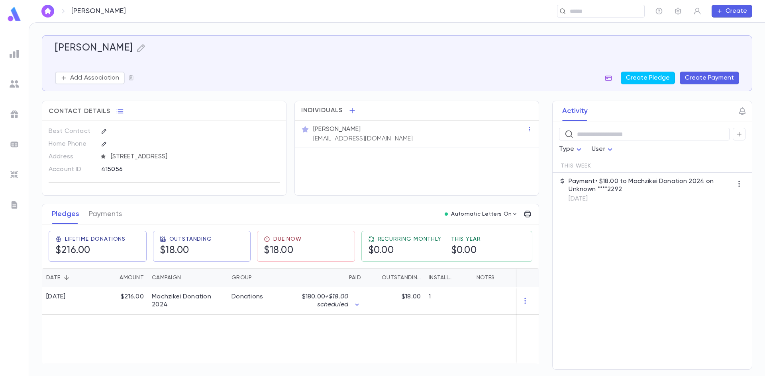
click at [607, 80] on icon "button" at bounding box center [608, 78] width 7 height 5
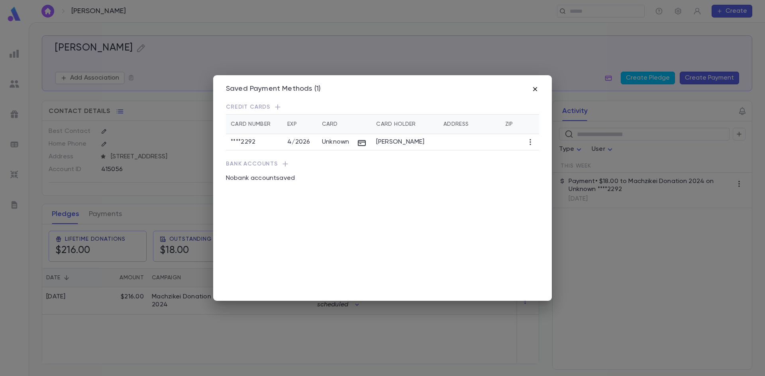
click at [535, 88] on icon "button" at bounding box center [535, 89] width 4 height 4
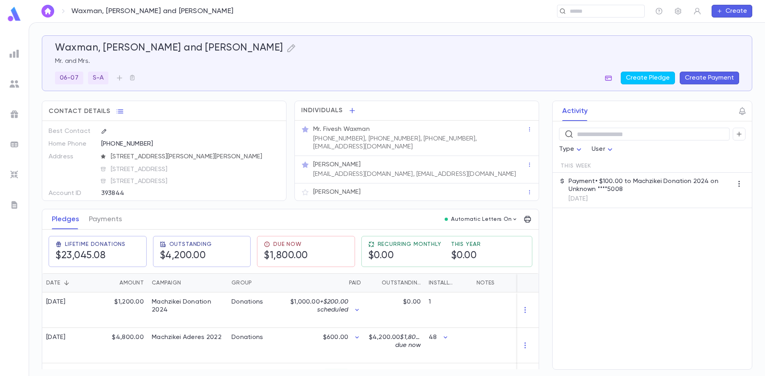
click at [610, 79] on icon "button" at bounding box center [608, 78] width 8 height 8
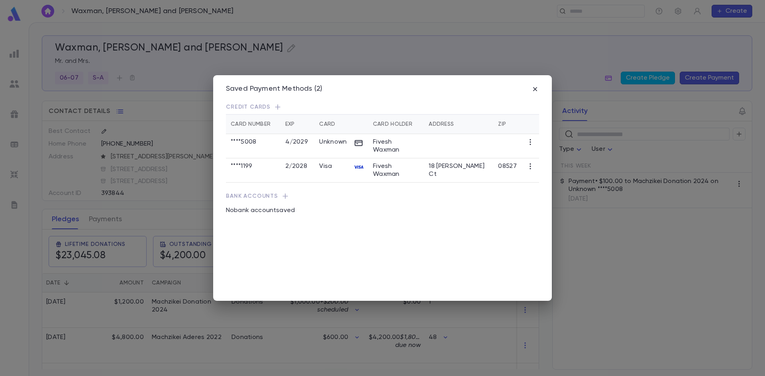
click at [529, 88] on div "Saved Payment Methods (2)" at bounding box center [382, 89] width 313 height 9
click at [533, 89] on icon "button" at bounding box center [535, 89] width 8 height 8
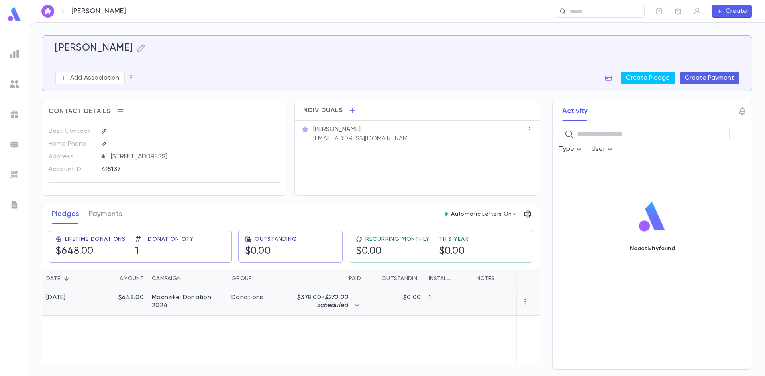
click at [399, 291] on div "$0.00" at bounding box center [395, 301] width 60 height 27
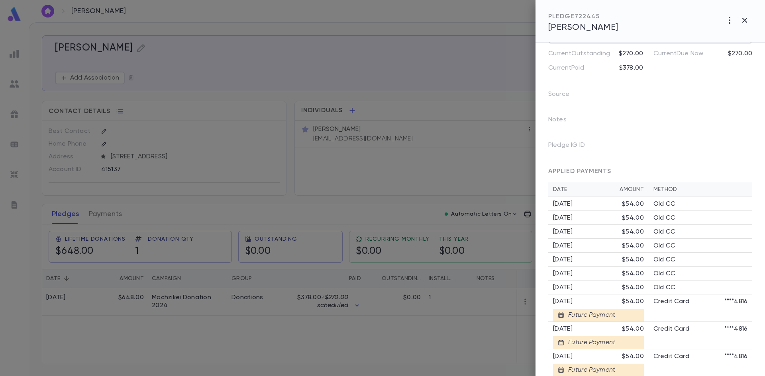
scroll to position [119, 0]
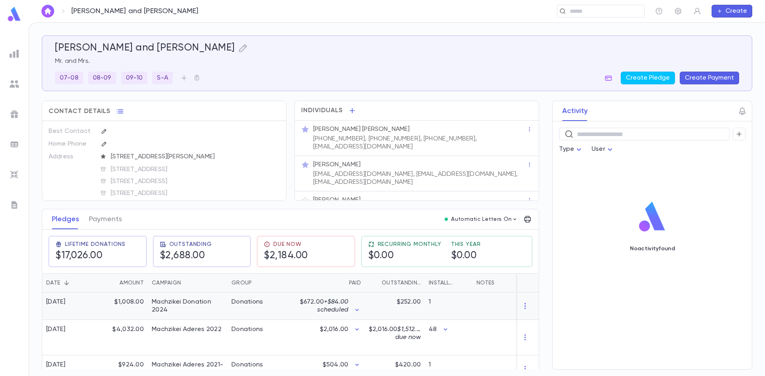
click at [331, 306] on span "+ $84.00 scheduled" at bounding box center [332, 306] width 31 height 14
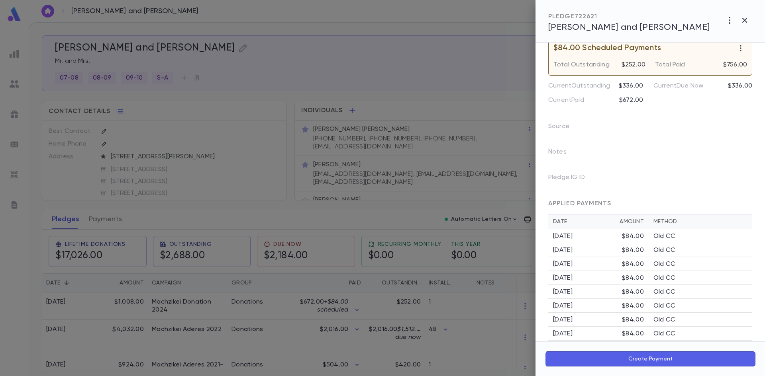
scroll to position [126, 0]
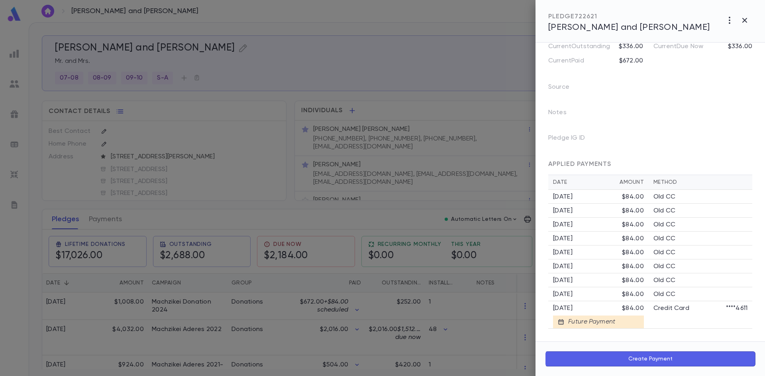
click at [657, 318] on td "Credit Card ****4611" at bounding box center [700, 314] width 104 height 27
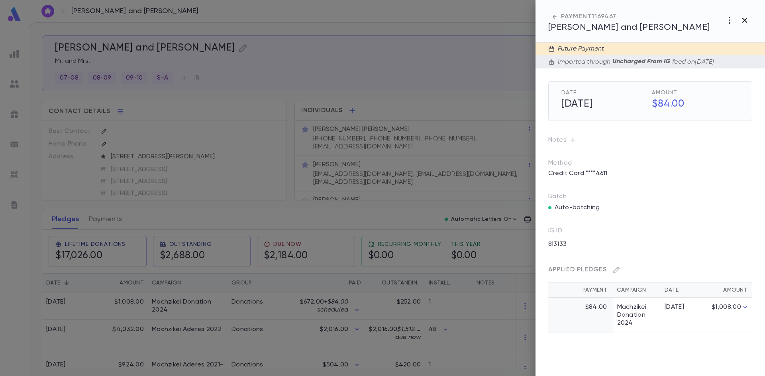
click at [743, 21] on icon "button" at bounding box center [744, 21] width 10 height 10
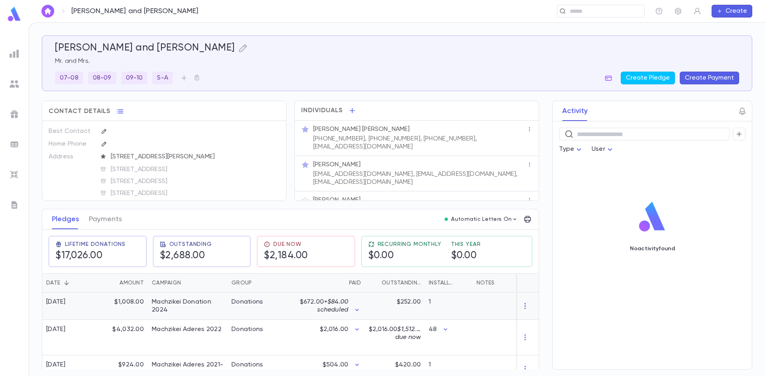
click at [229, 305] on div "Donations" at bounding box center [257, 306] width 60 height 27
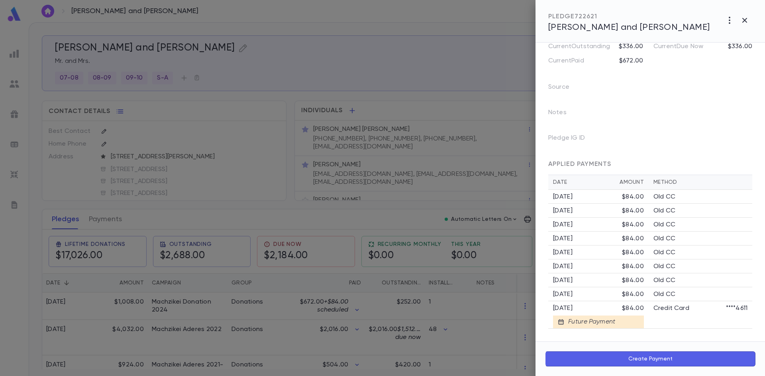
click at [553, 300] on td "[DATE] $84.00" at bounding box center [598, 295] width 100 height 14
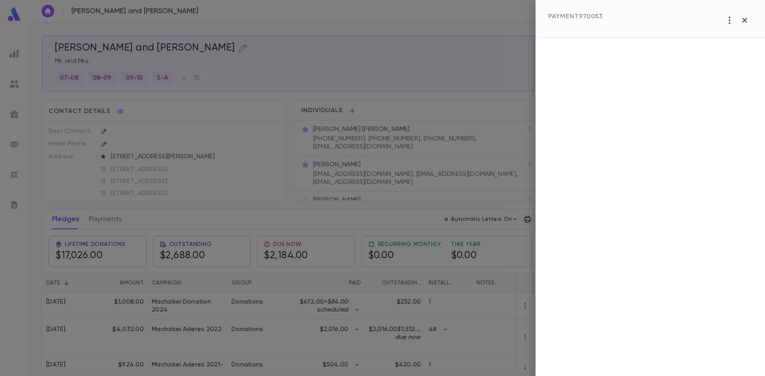
scroll to position [0, 0]
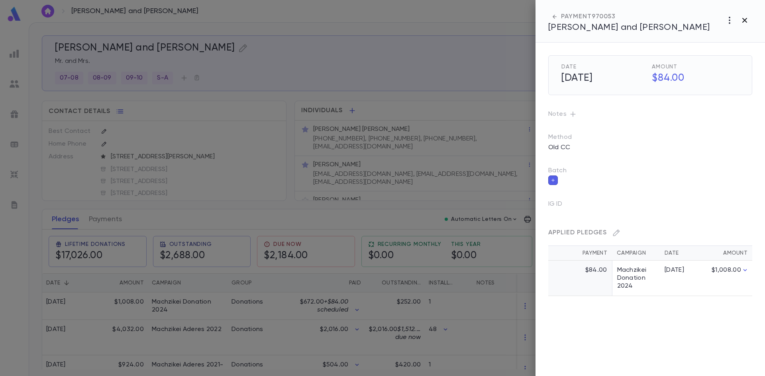
click at [745, 21] on icon "button" at bounding box center [744, 20] width 5 height 5
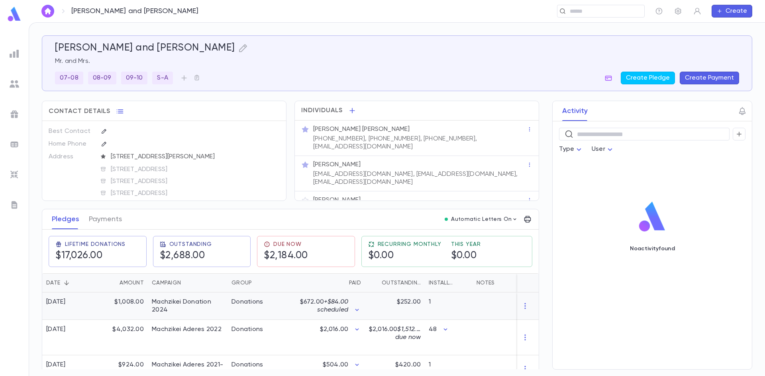
click at [375, 303] on div "$252.00" at bounding box center [395, 306] width 60 height 27
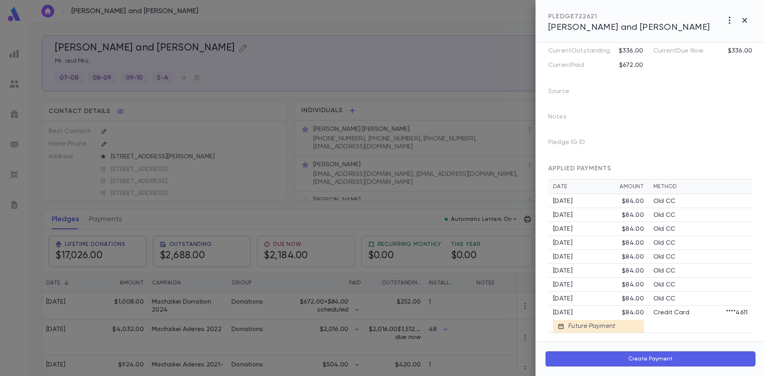
scroll to position [126, 0]
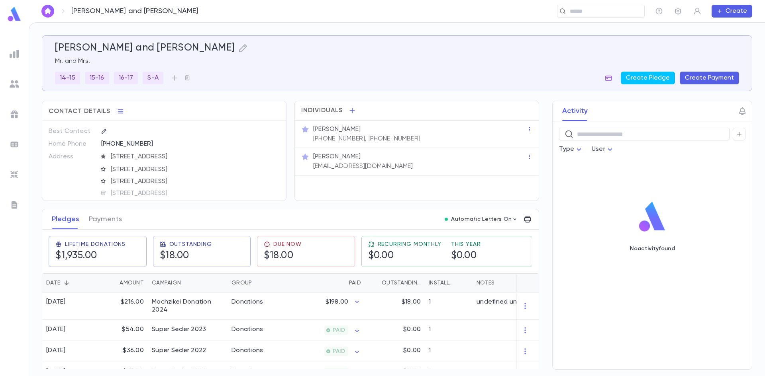
click at [608, 76] on icon "button" at bounding box center [608, 78] width 8 height 8
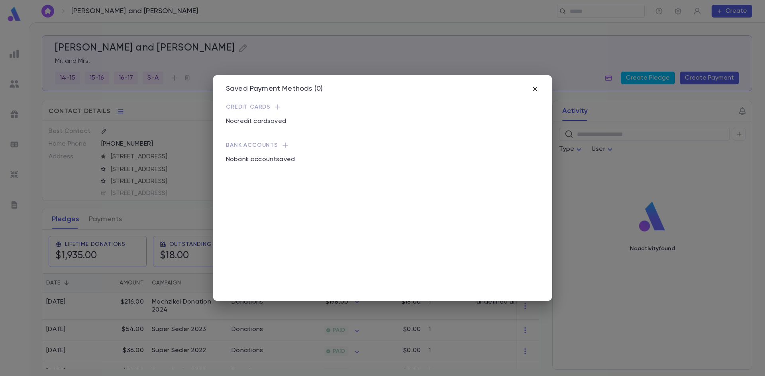
click at [535, 88] on icon "button" at bounding box center [535, 89] width 8 height 8
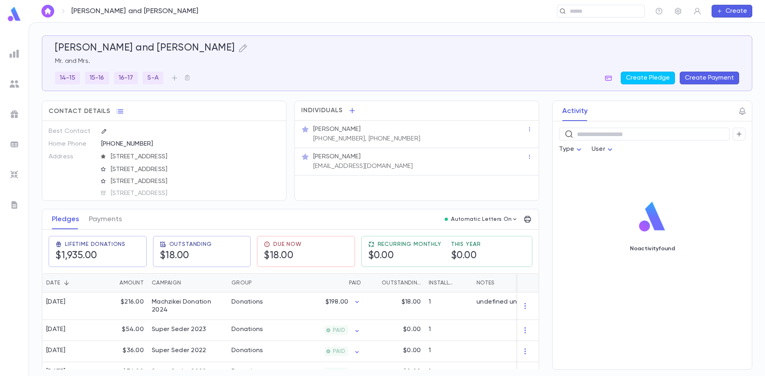
scroll to position [40, 0]
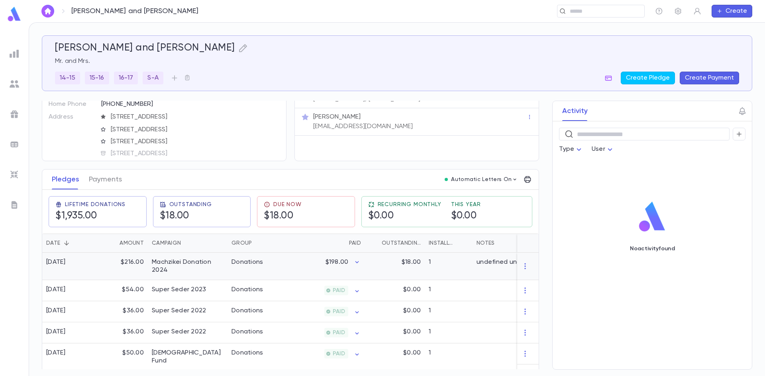
click at [201, 271] on div "Machzikei Donation 2024" at bounding box center [188, 266] width 72 height 16
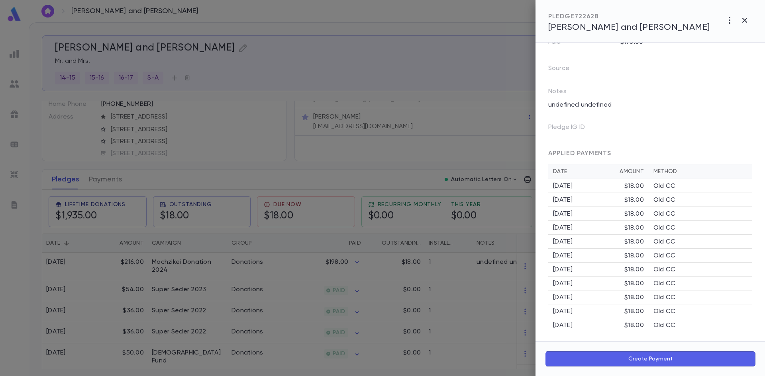
scroll to position [102, 0]
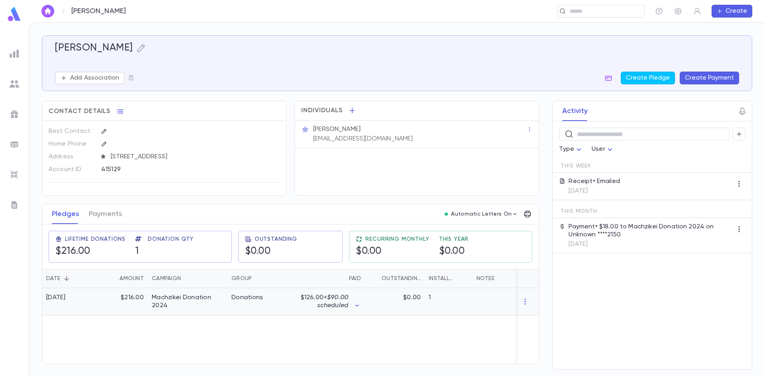
click at [346, 299] on span "+ $90.00 scheduled" at bounding box center [332, 302] width 31 height 14
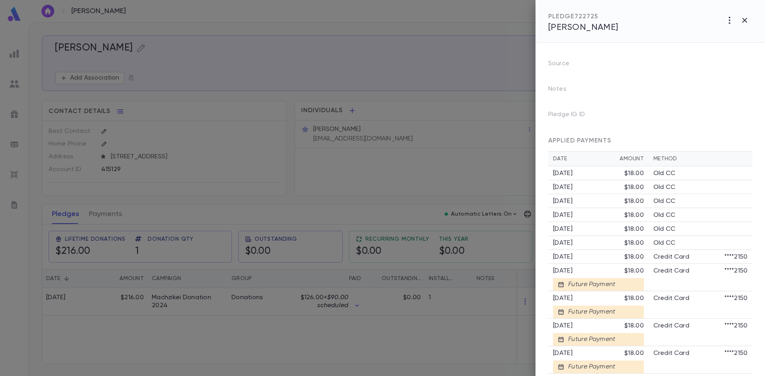
scroll to position [188, 0]
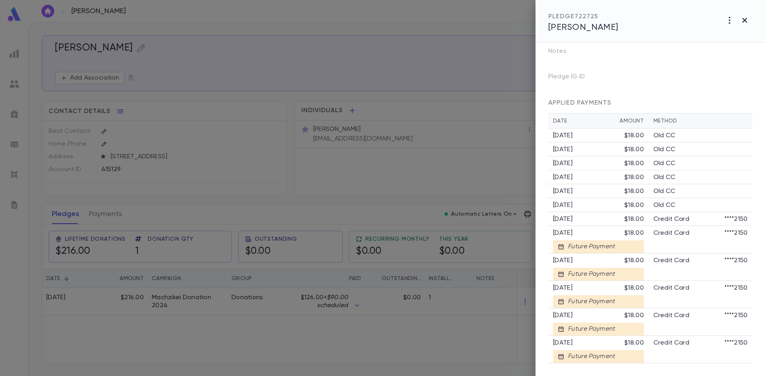
click at [745, 23] on icon "button" at bounding box center [744, 21] width 10 height 10
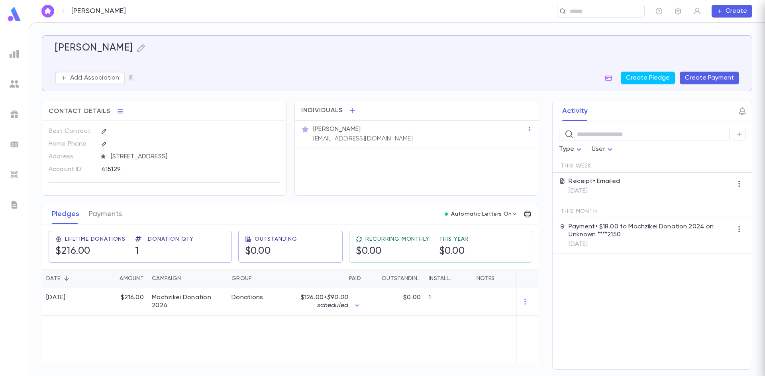
scroll to position [0, 0]
